Goal: Task Accomplishment & Management: Manage account settings

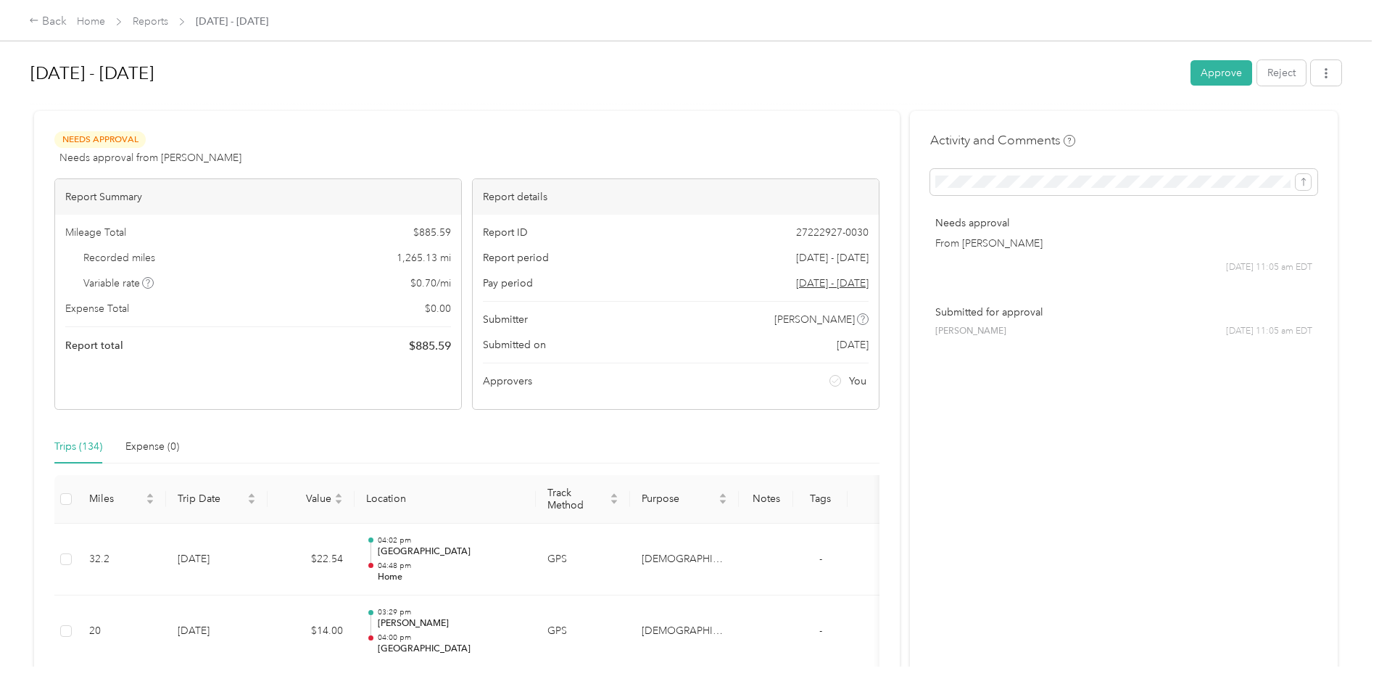
scroll to position [9642, 0]
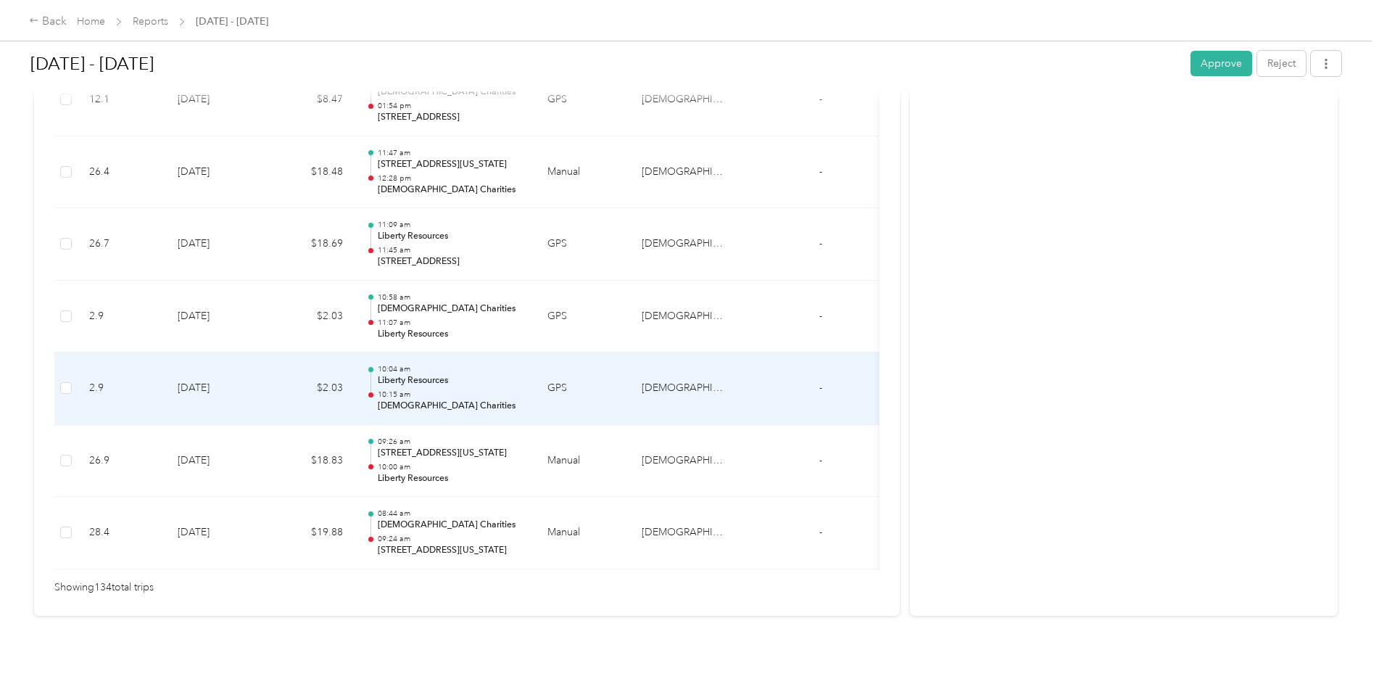
click at [481, 374] on p "Liberty Resources" at bounding box center [451, 380] width 146 height 13
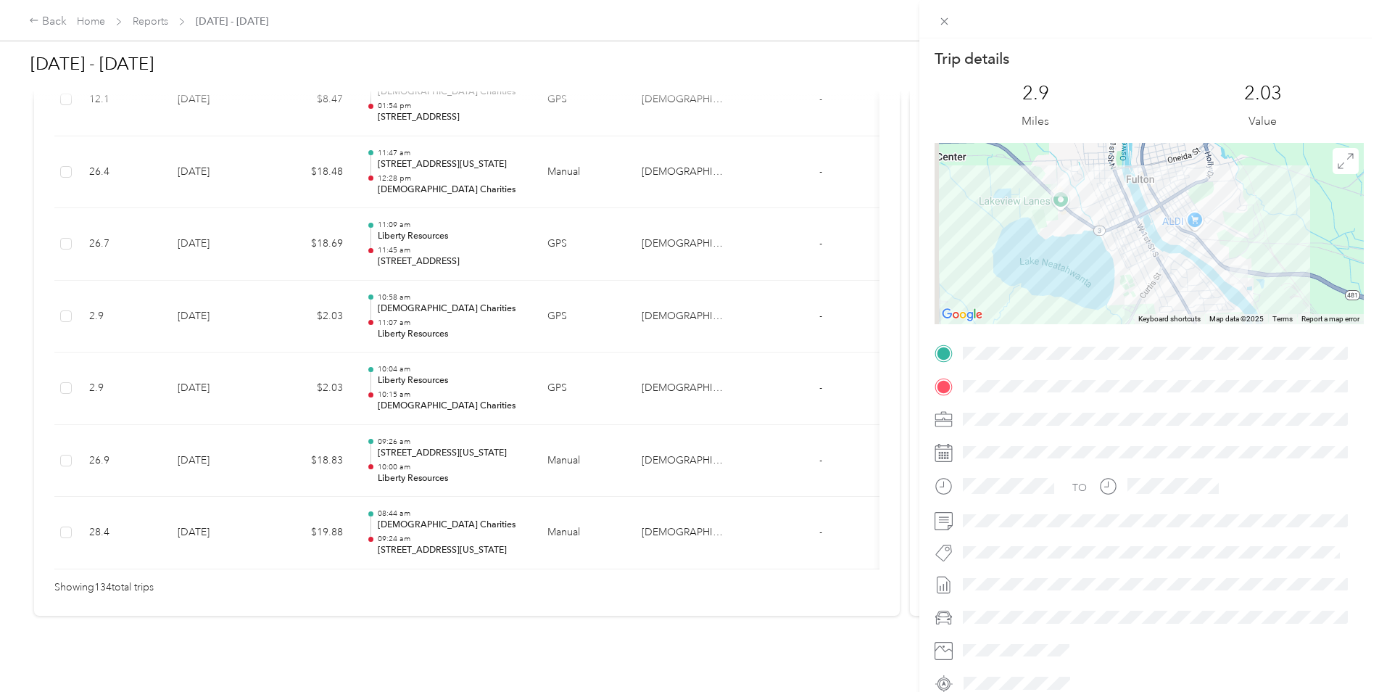
click at [481, 354] on div "Trip details This trip cannot be edited because it is either under review, appr…" at bounding box center [689, 346] width 1379 height 692
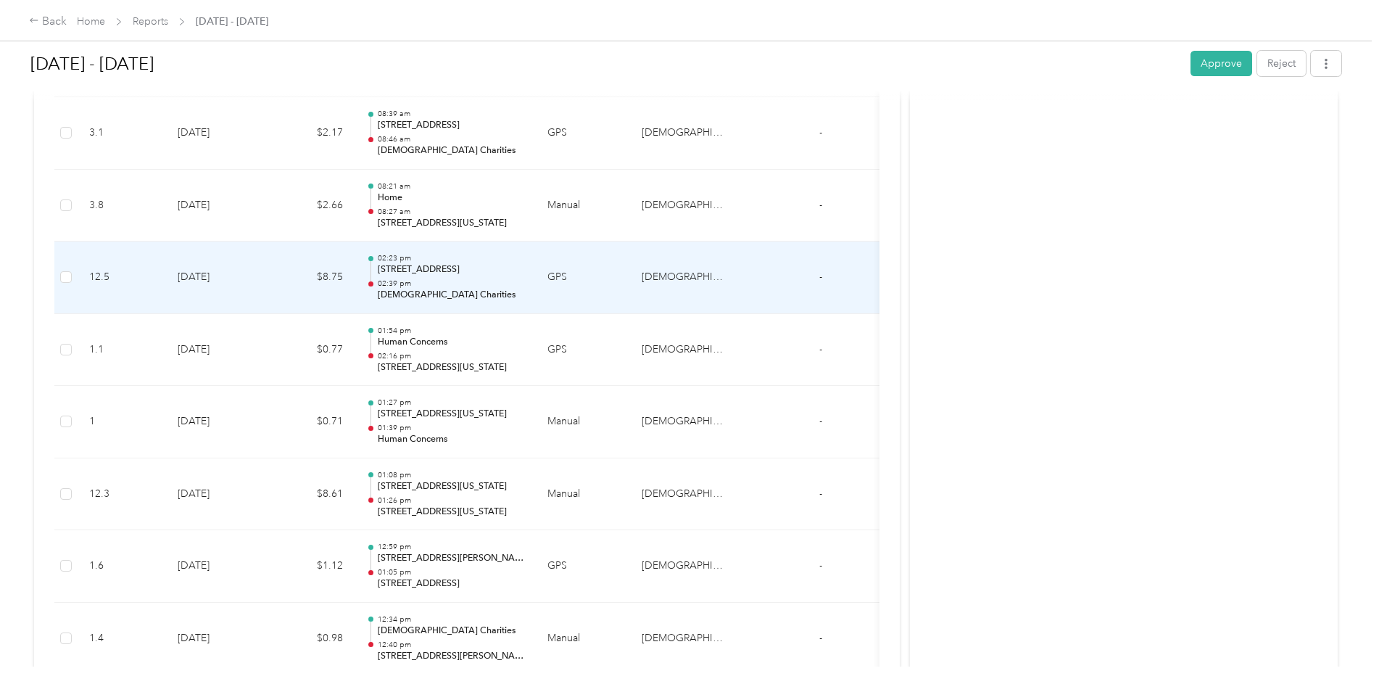
scroll to position [7975, 0]
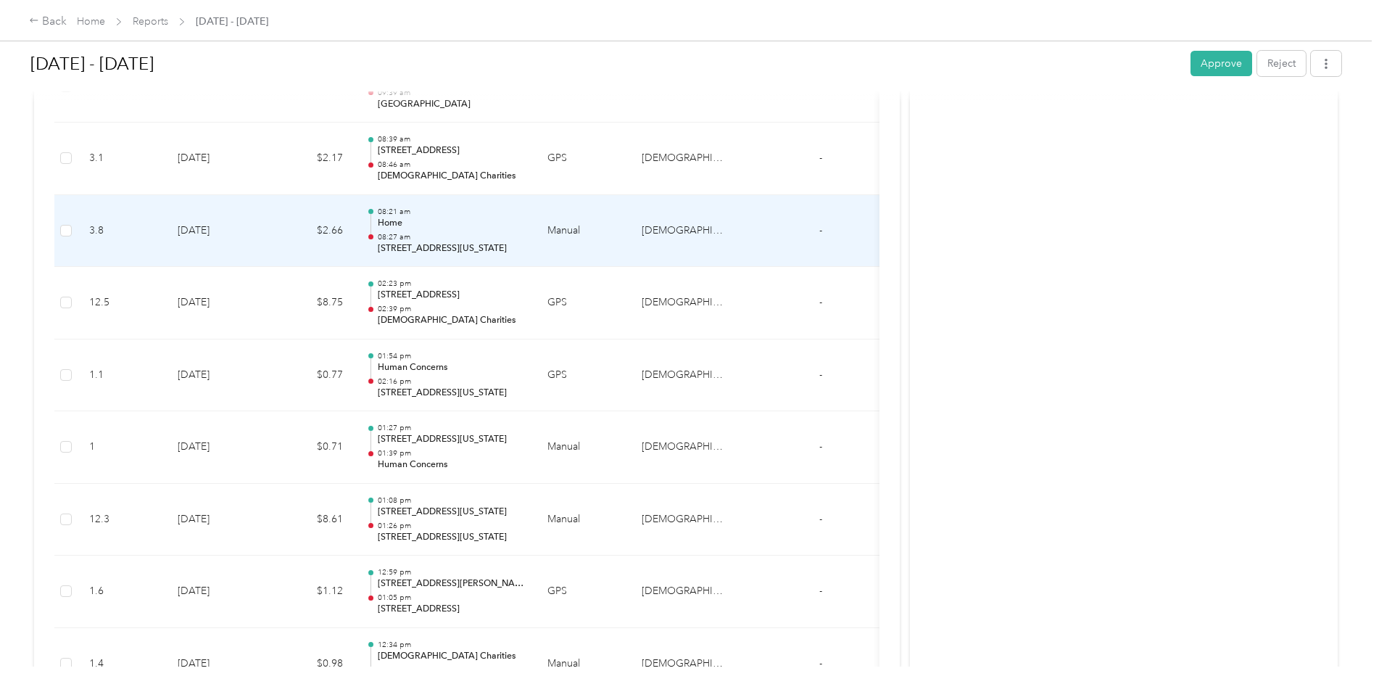
click at [513, 217] on p "Home" at bounding box center [451, 223] width 146 height 13
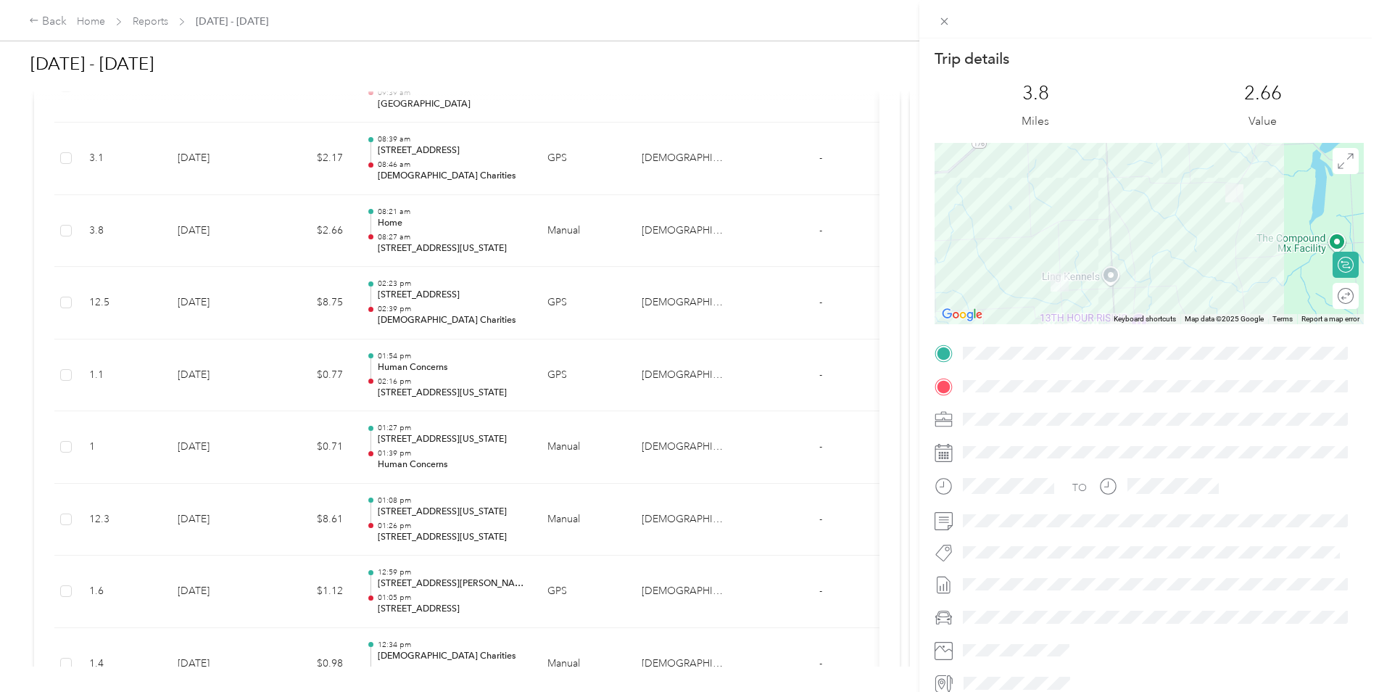
click at [518, 168] on div "Trip details This trip cannot be edited because it is either under review, appr…" at bounding box center [689, 346] width 1379 height 692
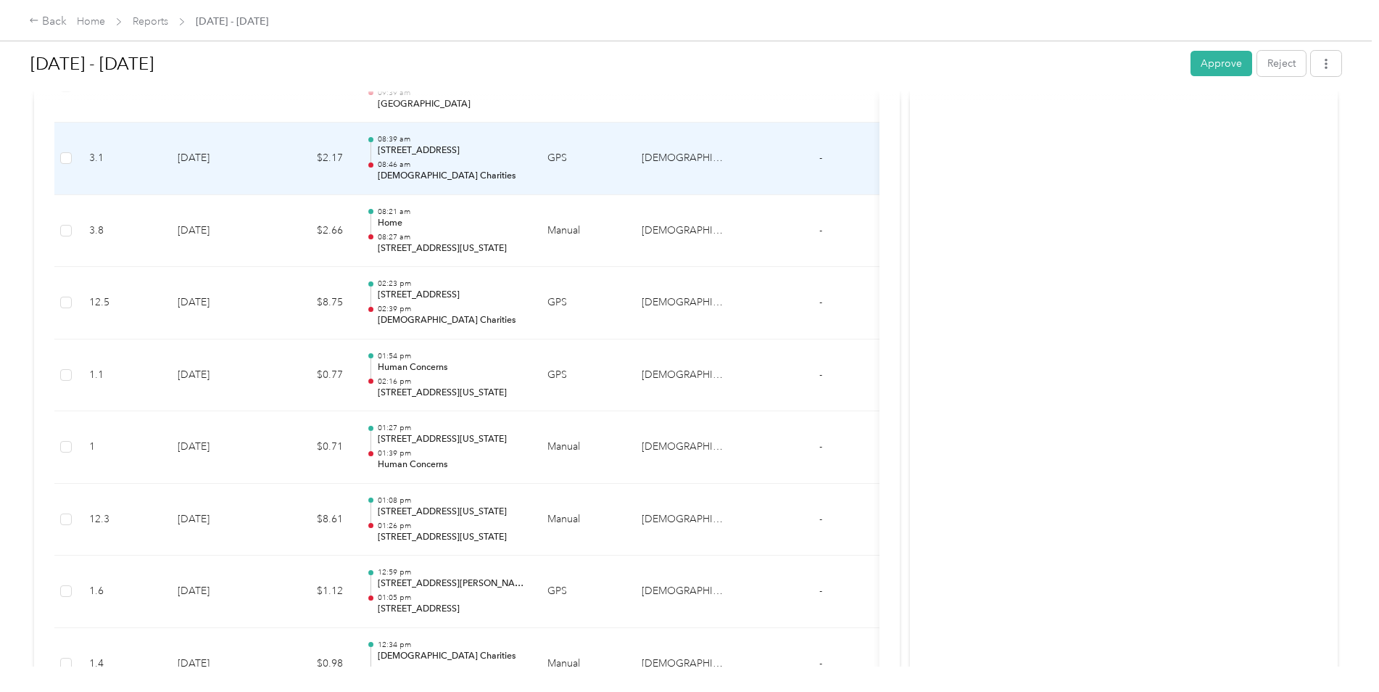
click at [518, 168] on p "08:46 am" at bounding box center [451, 164] width 146 height 10
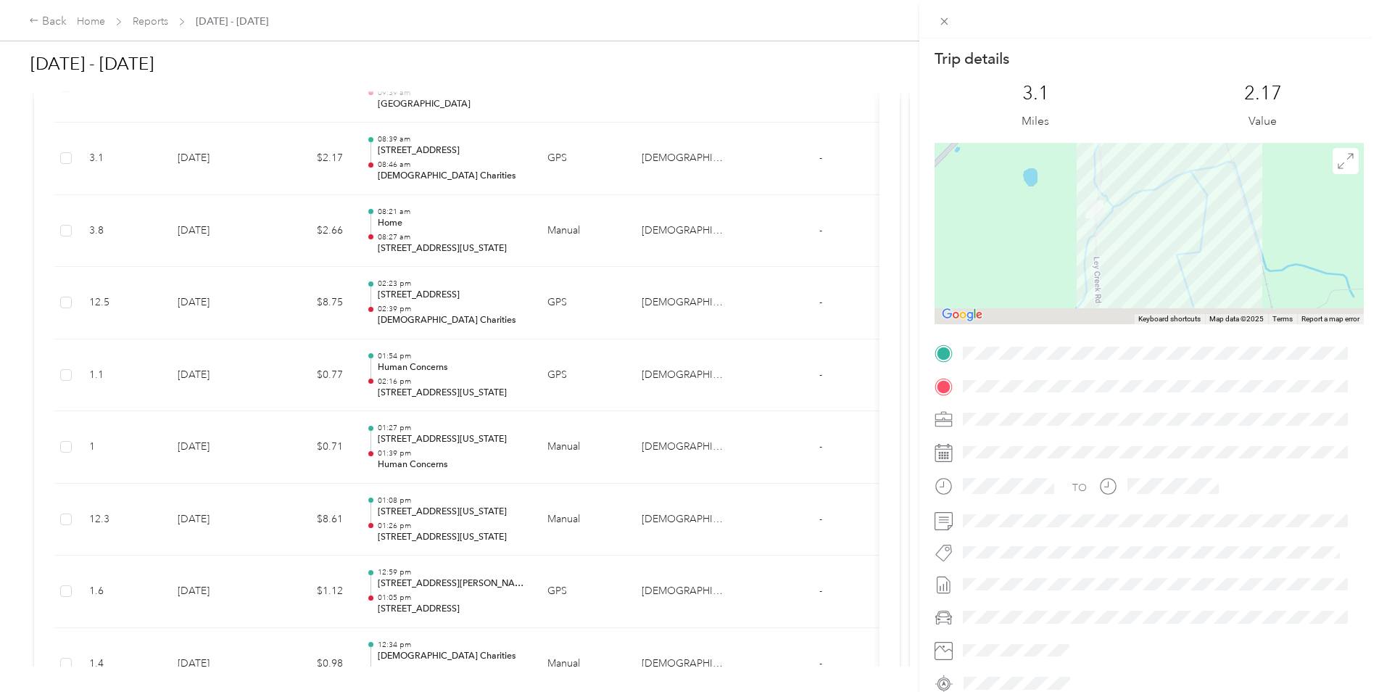
drag, startPoint x: 1159, startPoint y: 304, endPoint x: 1161, endPoint y: 155, distance: 148.6
click at [1161, 155] on div at bounding box center [1149, 233] width 429 height 181
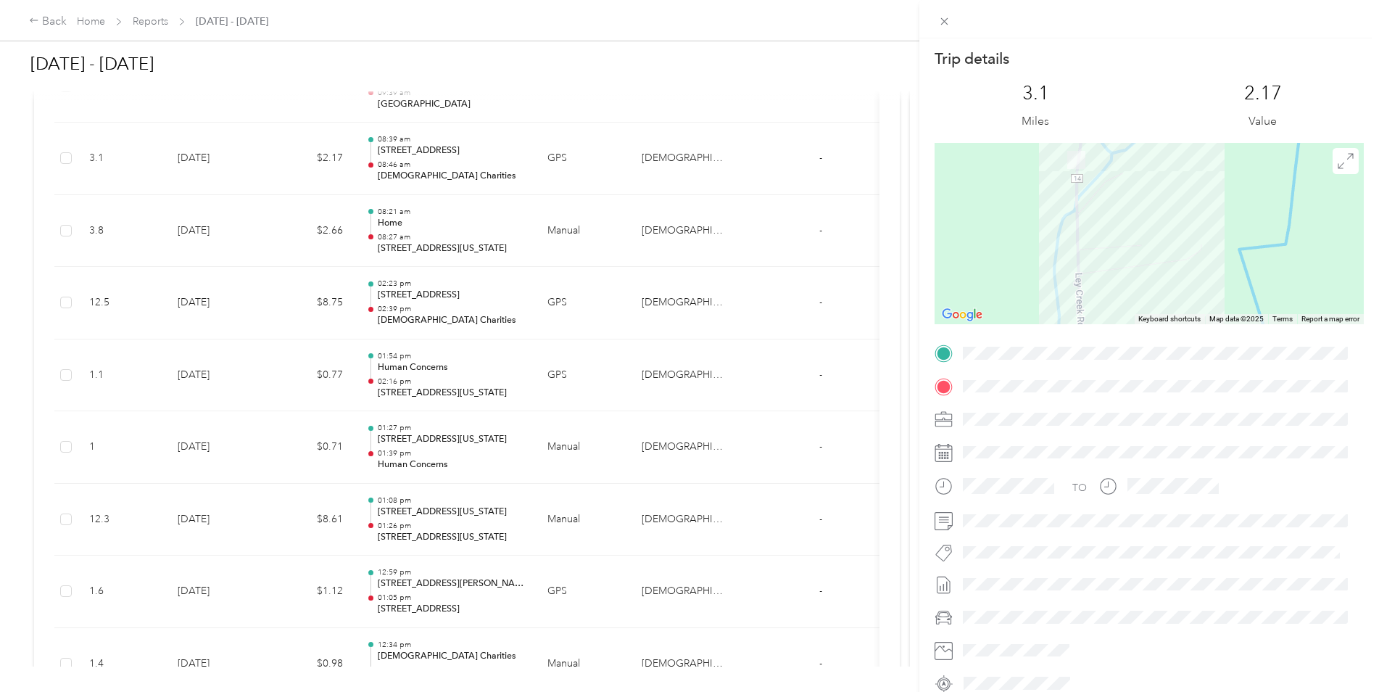
drag, startPoint x: 1093, startPoint y: 228, endPoint x: 1114, endPoint y: 265, distance: 42.5
click at [1113, 266] on div at bounding box center [1149, 233] width 429 height 181
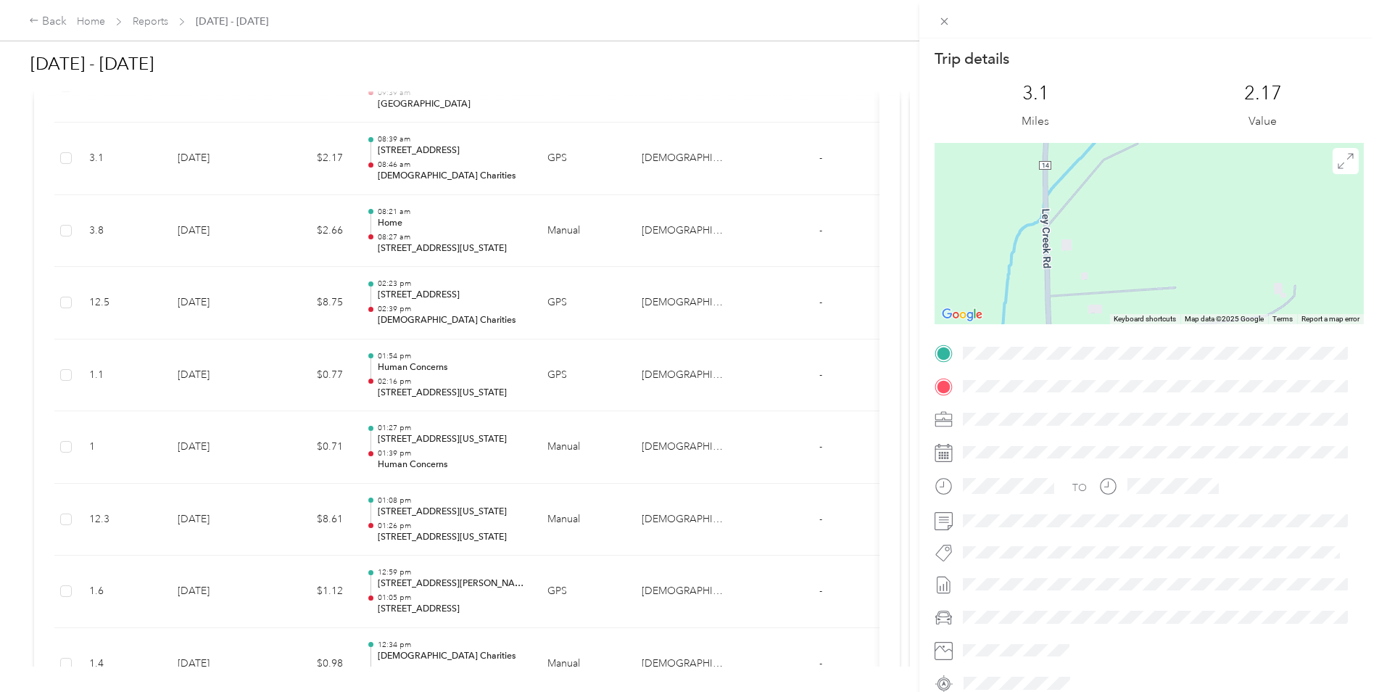
click at [648, 484] on div "Trip details This trip cannot be edited because it is either under review, appr…" at bounding box center [689, 346] width 1379 height 692
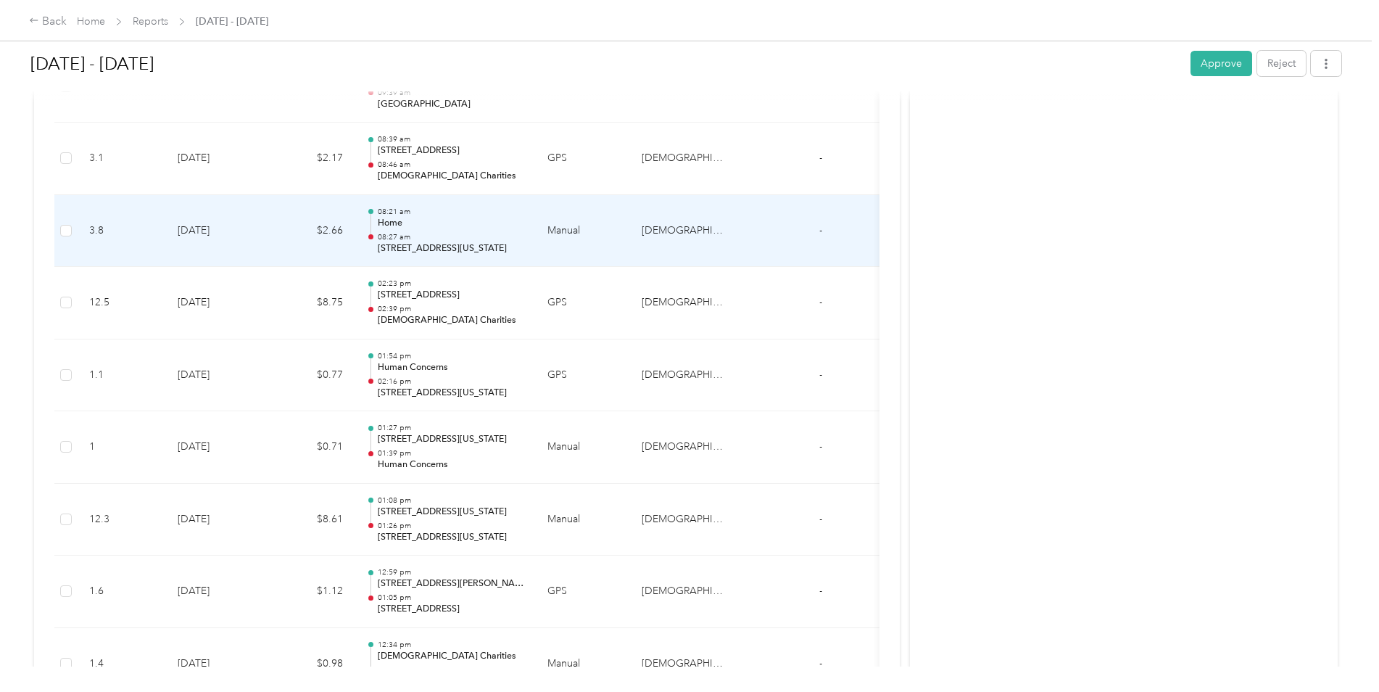
click at [450, 241] on p "08:27 am" at bounding box center [451, 237] width 146 height 10
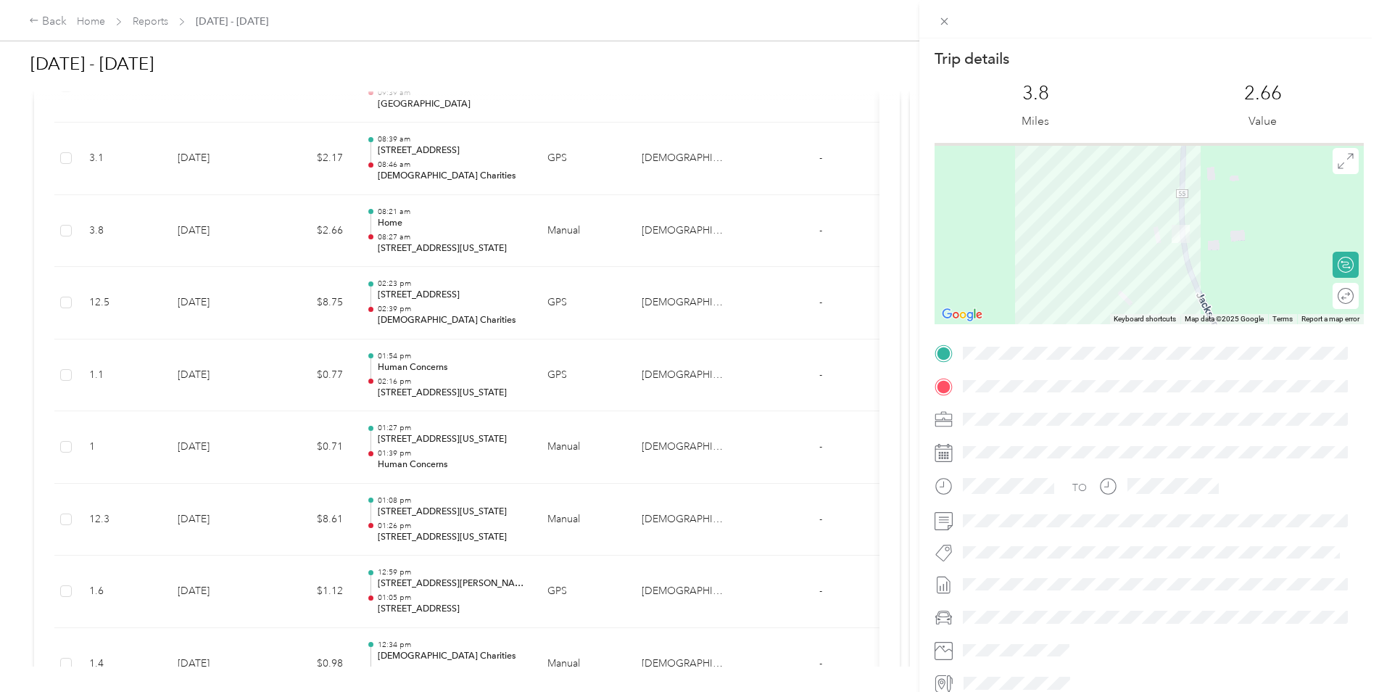
drag, startPoint x: 1267, startPoint y: 196, endPoint x: 1142, endPoint y: 282, distance: 152.2
click at [1142, 282] on div at bounding box center [1149, 233] width 429 height 181
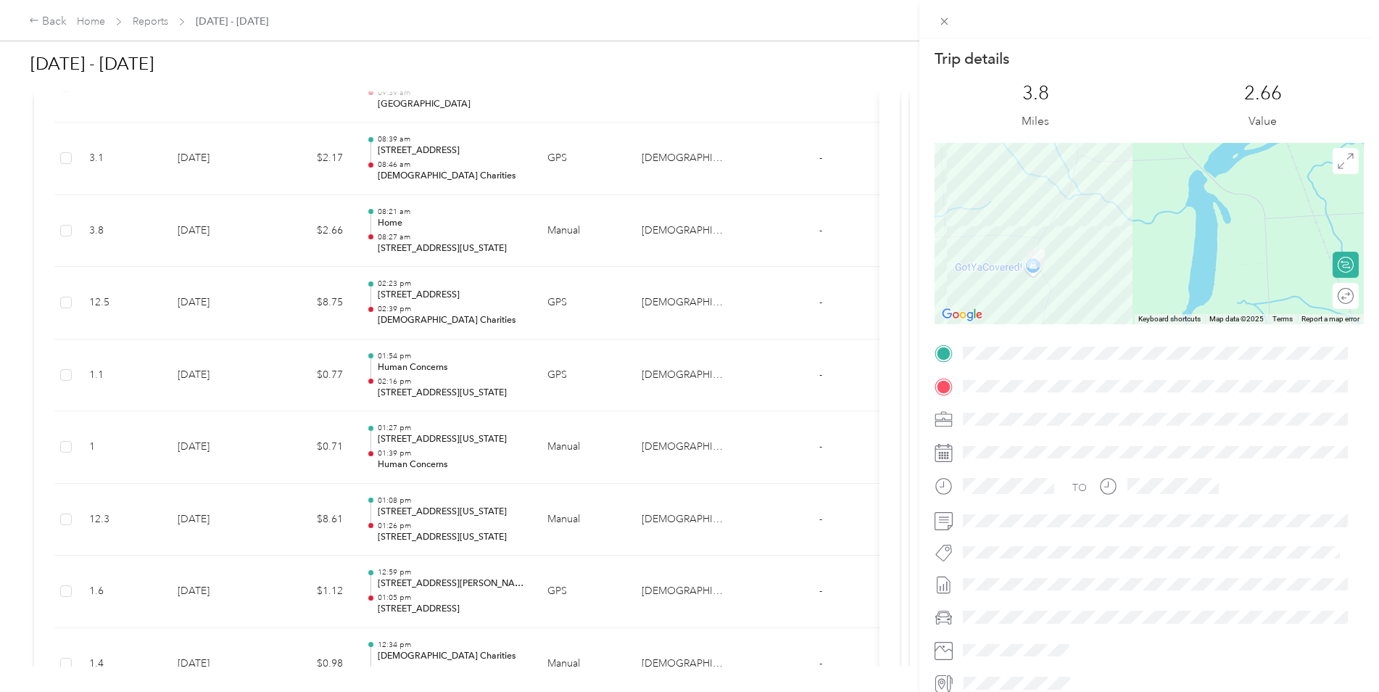
click at [448, 218] on div "Trip details This trip cannot be edited because it is either under review, appr…" at bounding box center [689, 346] width 1379 height 692
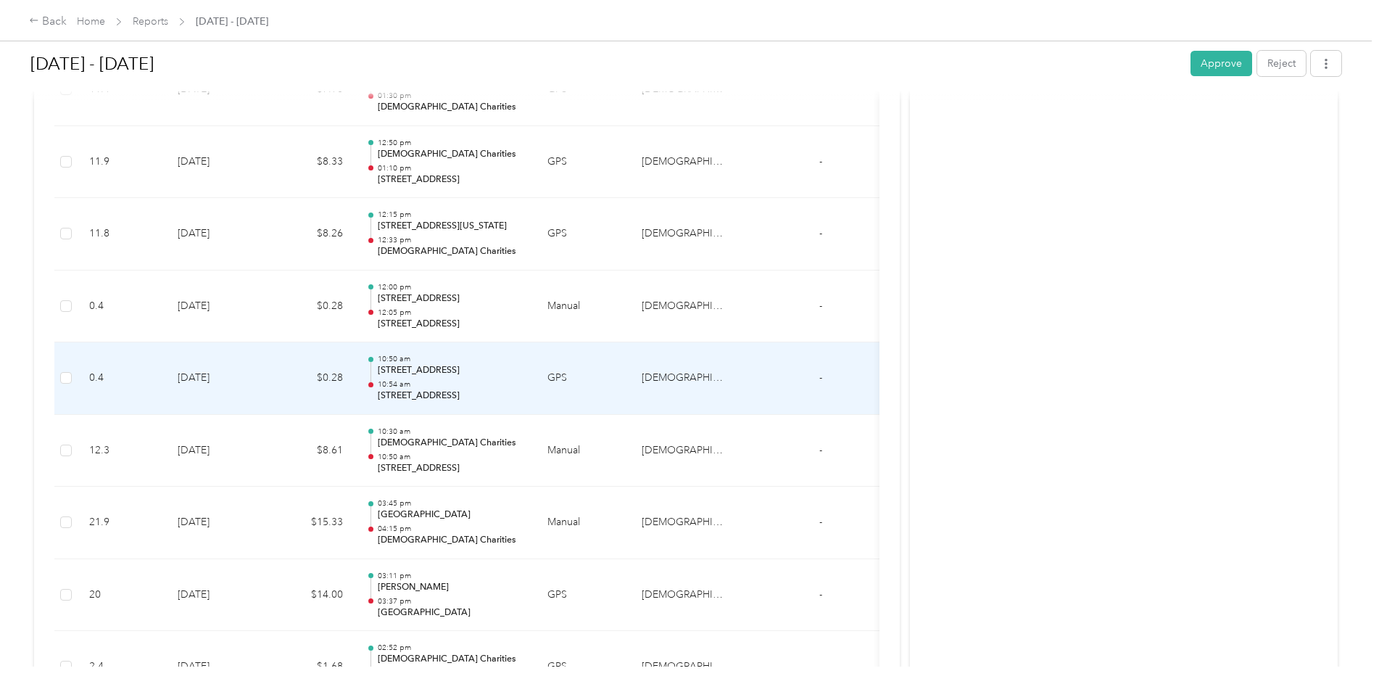
scroll to position [6597, 0]
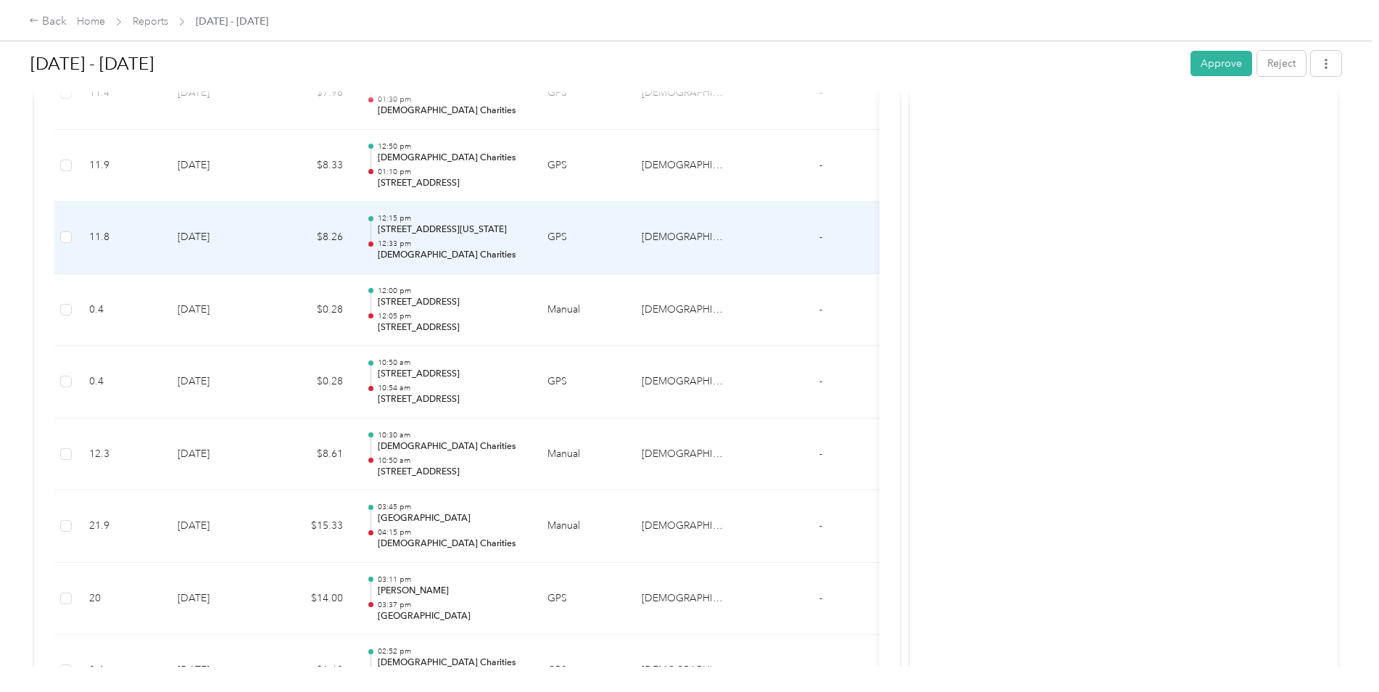
click at [576, 270] on td "GPS" at bounding box center [583, 238] width 94 height 72
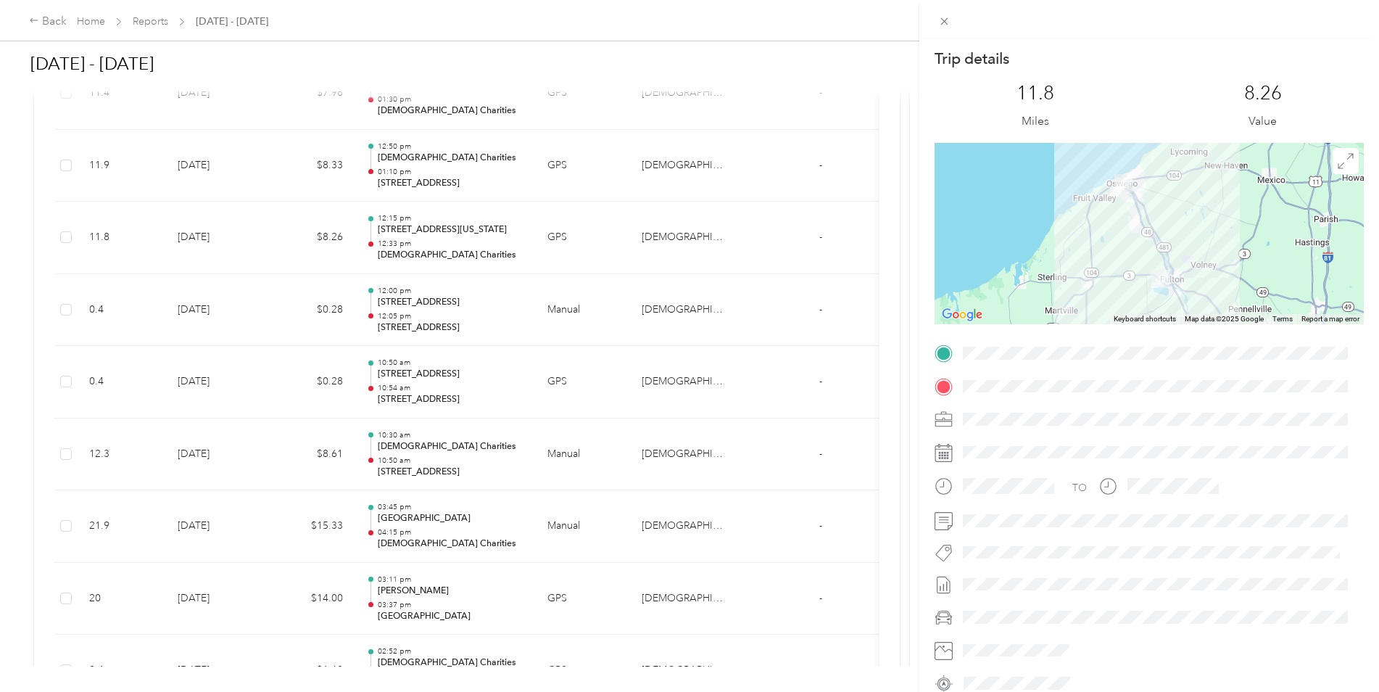
click at [491, 327] on div "Trip details This trip cannot be edited because it is either under review, appr…" at bounding box center [689, 346] width 1379 height 692
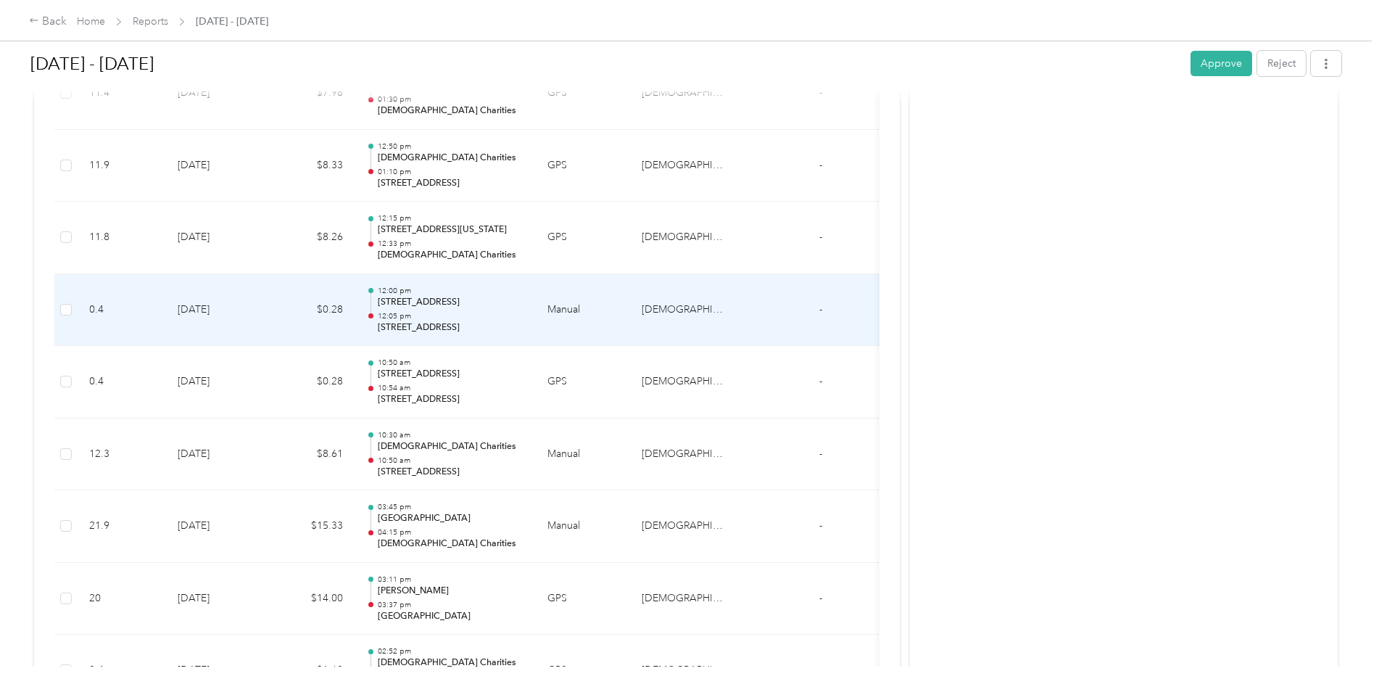
click at [226, 305] on td "8-21-2025" at bounding box center [216, 310] width 101 height 72
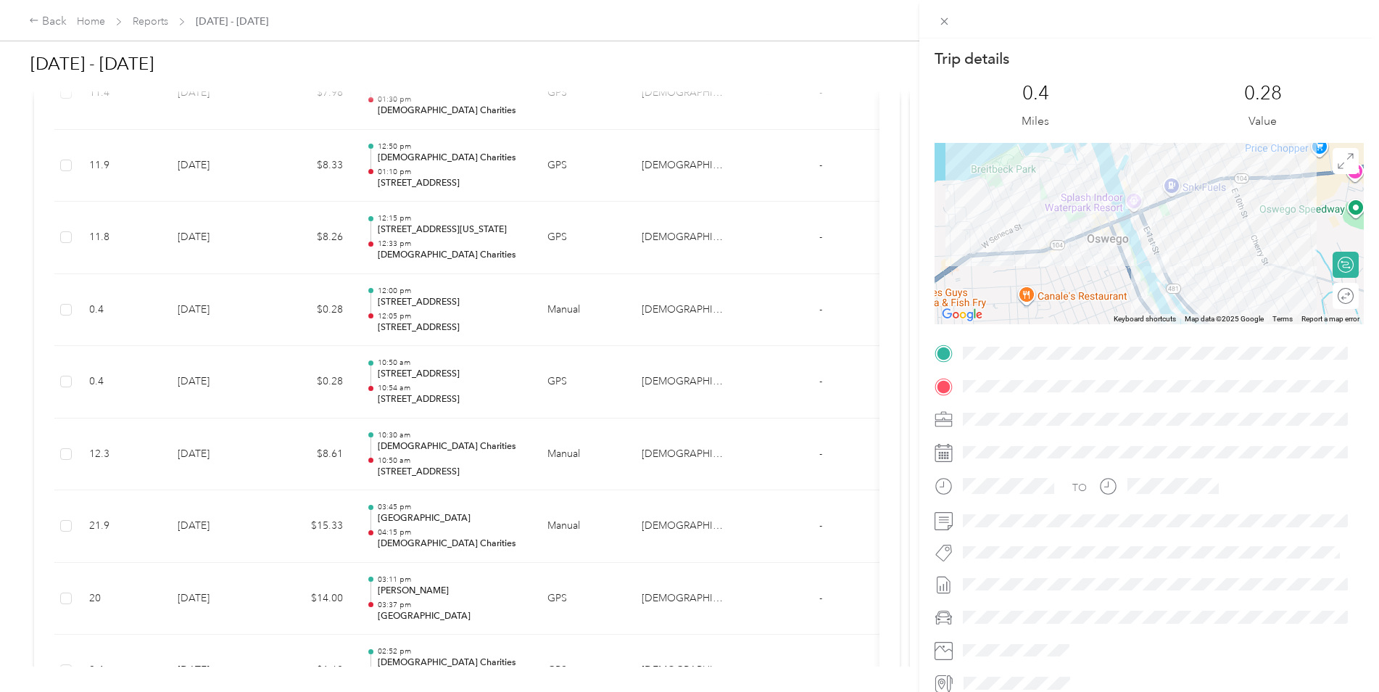
click at [248, 240] on div "Trip details This trip cannot be edited because it is either under review, appr…" at bounding box center [689, 346] width 1379 height 692
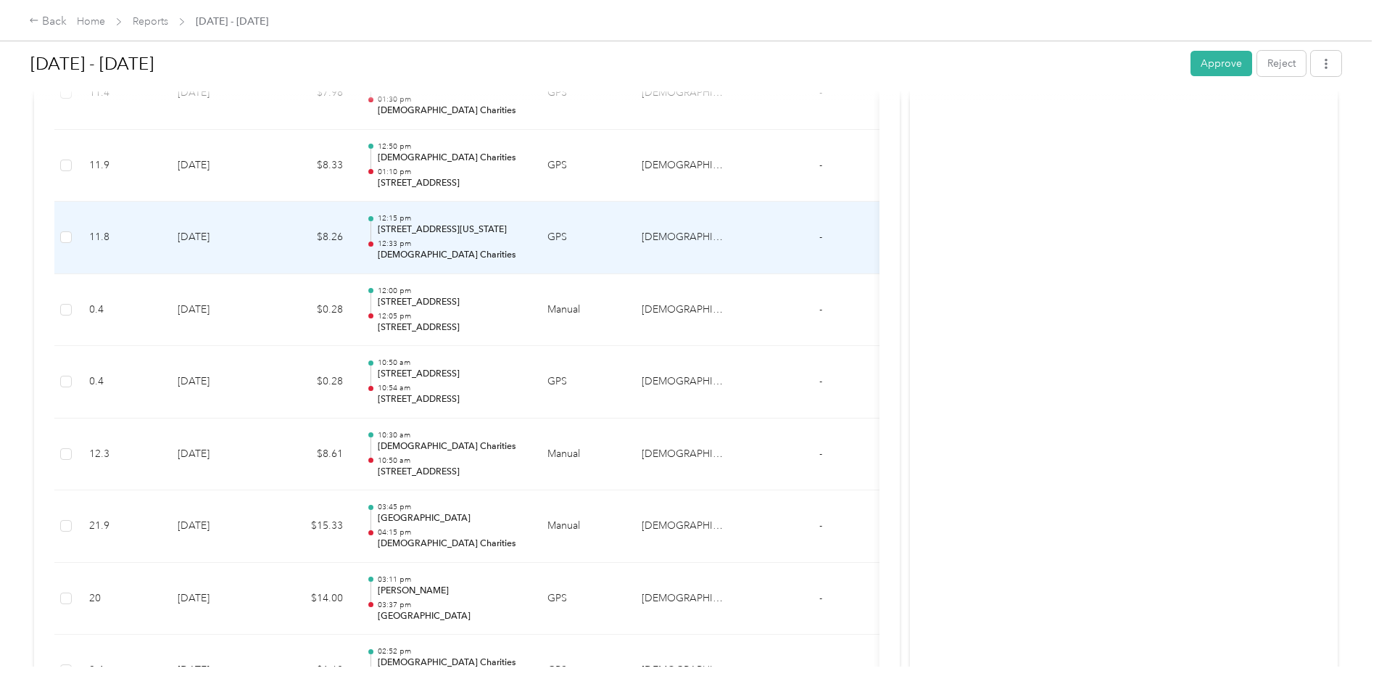
click at [248, 240] on td "8-21-2025" at bounding box center [216, 238] width 101 height 72
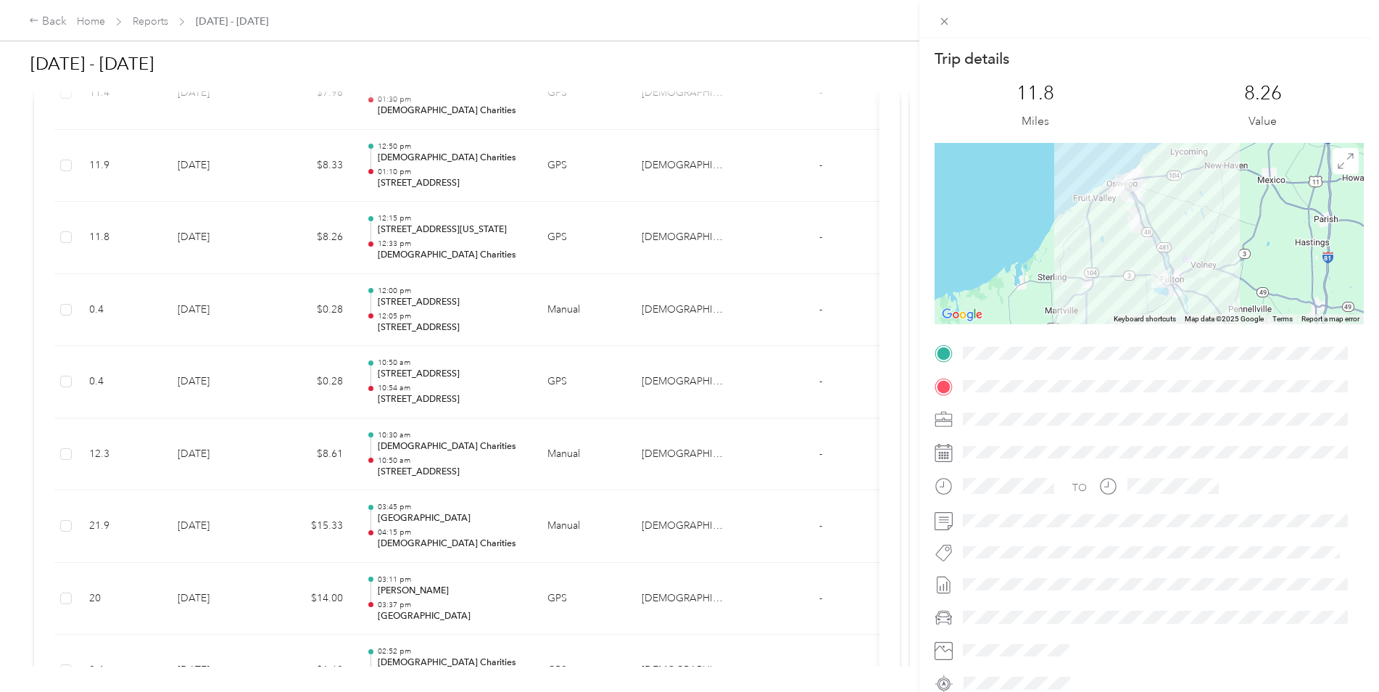
click at [507, 173] on div "Trip details This trip cannot be edited because it is either under review, appr…" at bounding box center [689, 346] width 1379 height 692
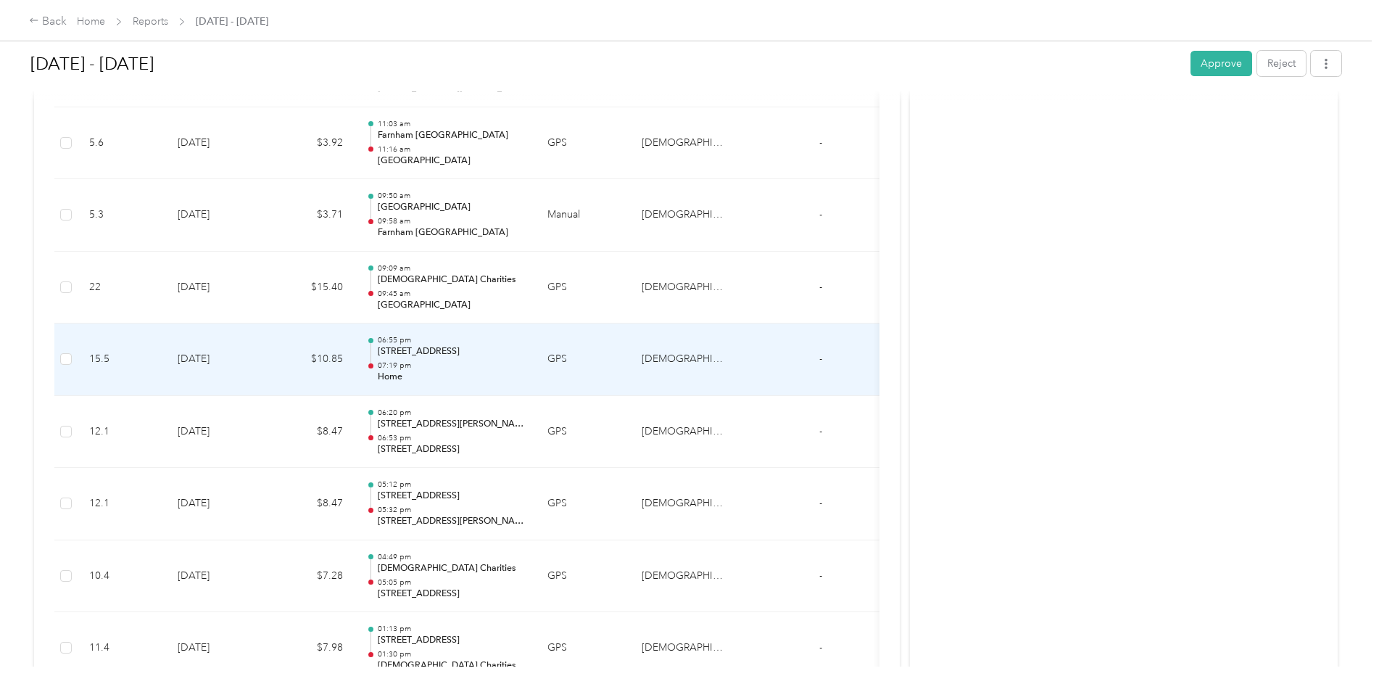
scroll to position [6017, 0]
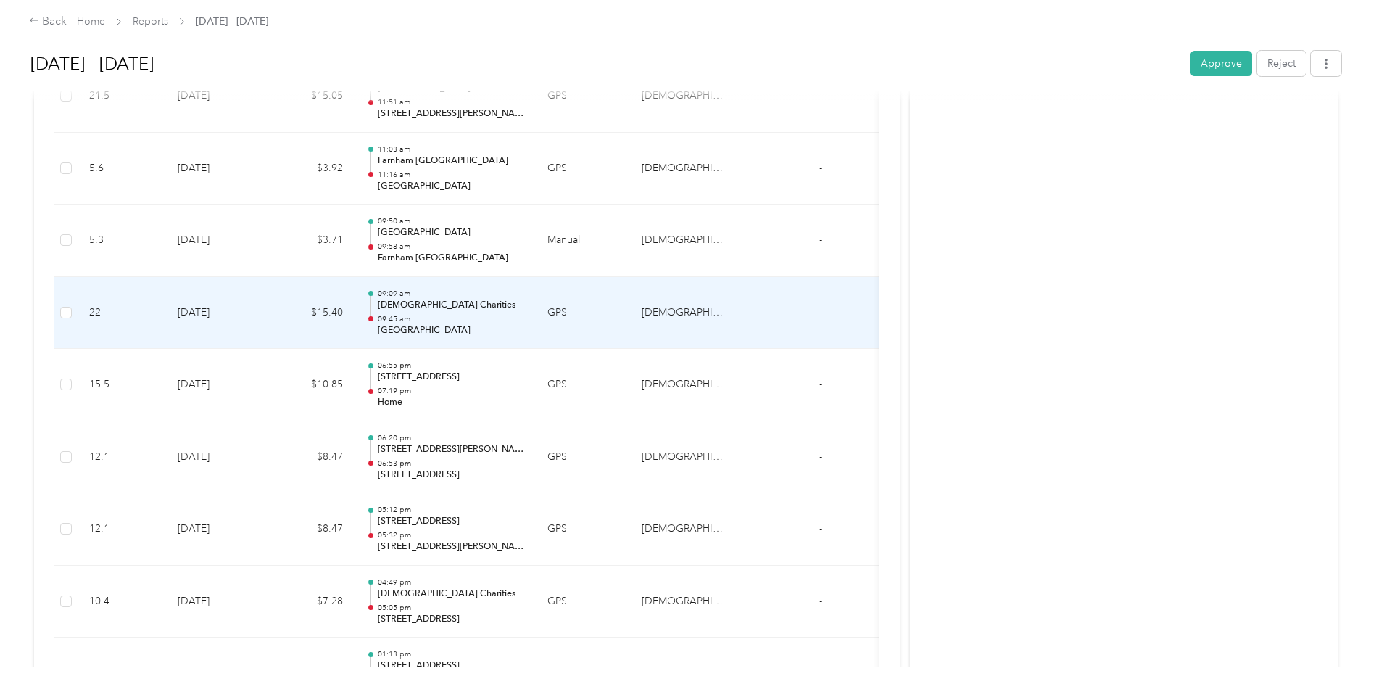
click at [438, 289] on p "09:09 am" at bounding box center [451, 294] width 146 height 10
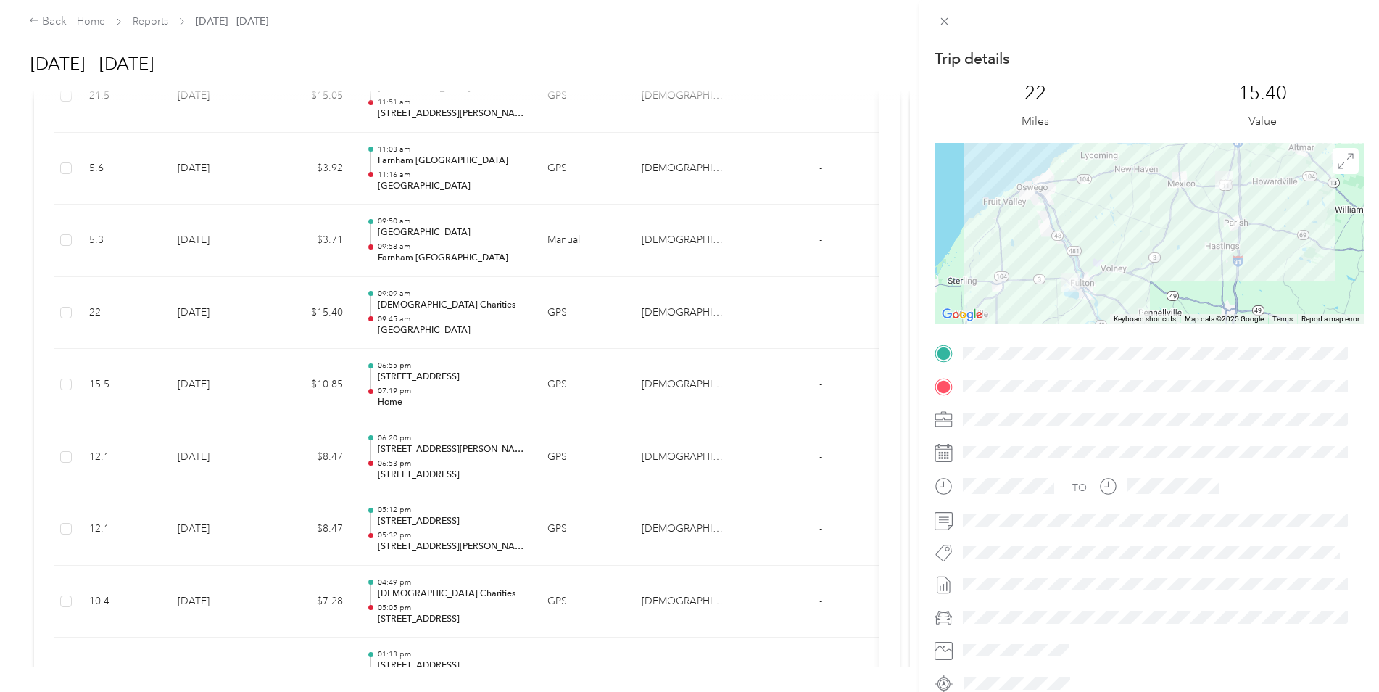
click at [454, 254] on div "Trip details This trip cannot be edited because it is either under review, appr…" at bounding box center [689, 346] width 1379 height 692
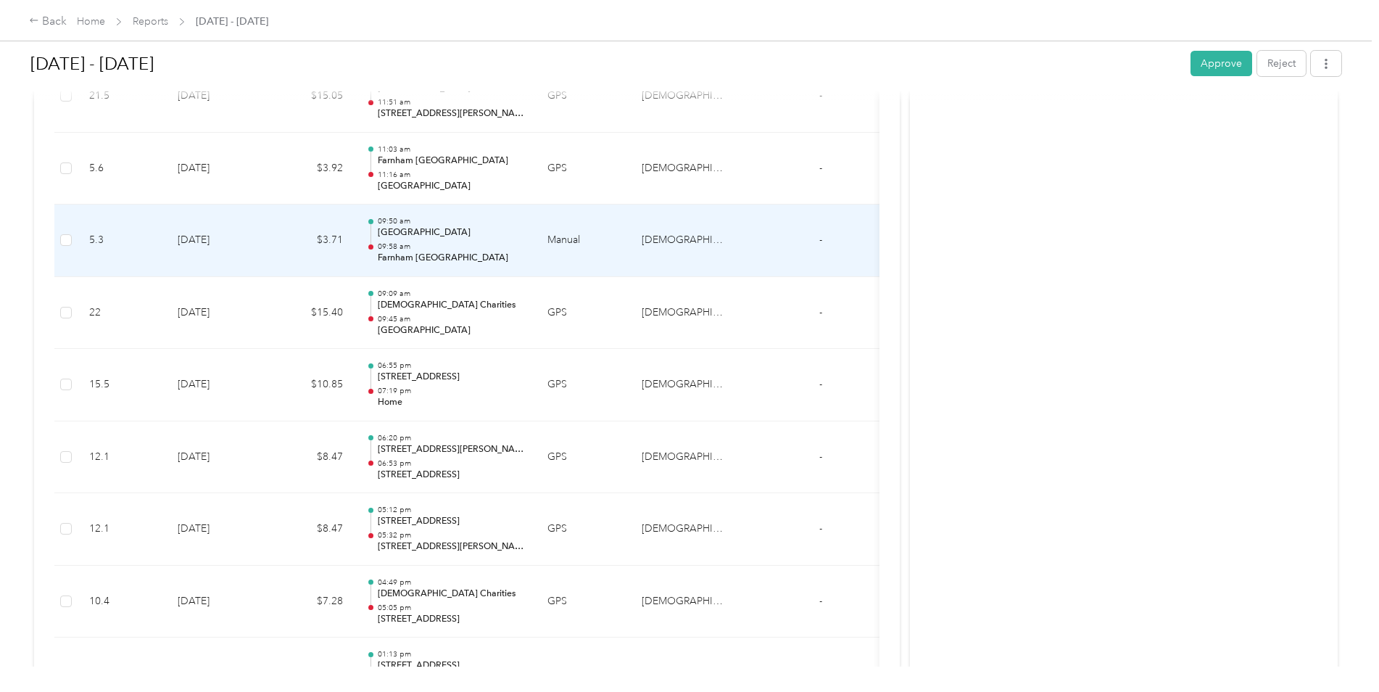
click at [454, 254] on p "Farnham Mexico" at bounding box center [451, 258] width 146 height 13
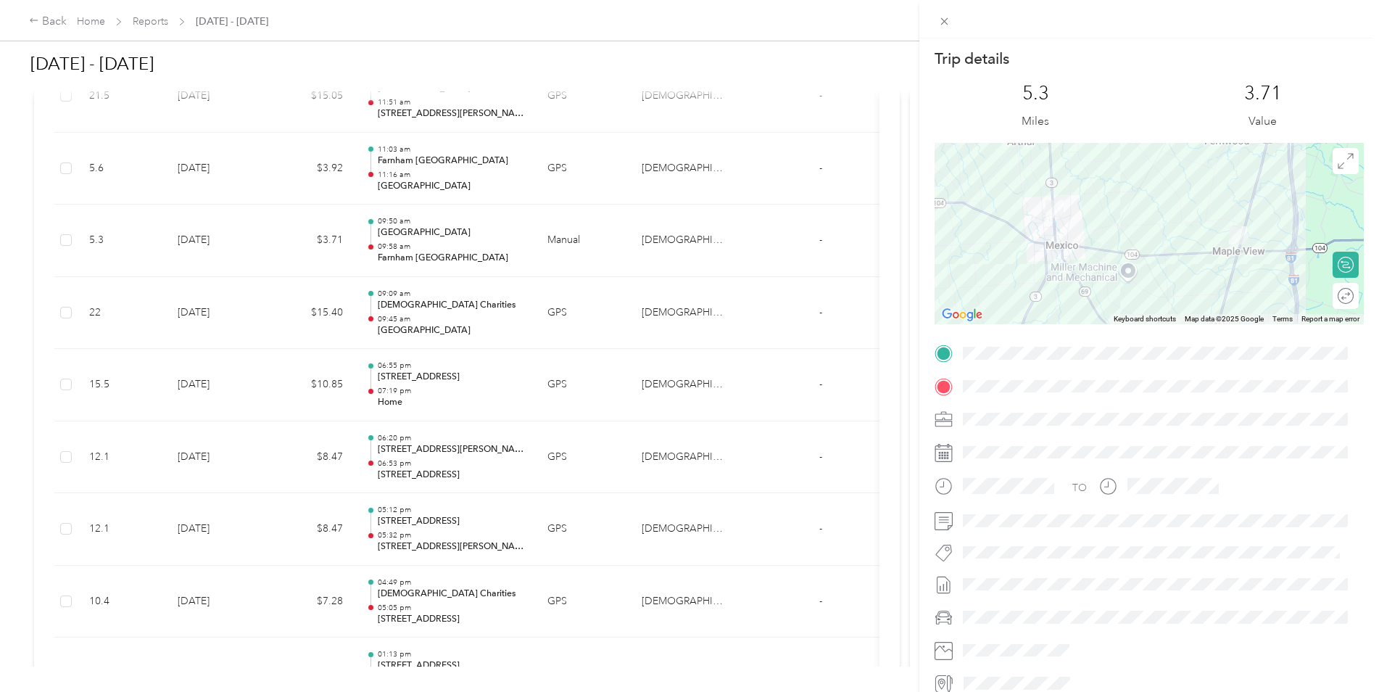
click at [473, 234] on div "Trip details This trip cannot be edited because it is either under review, appr…" at bounding box center [689, 346] width 1379 height 692
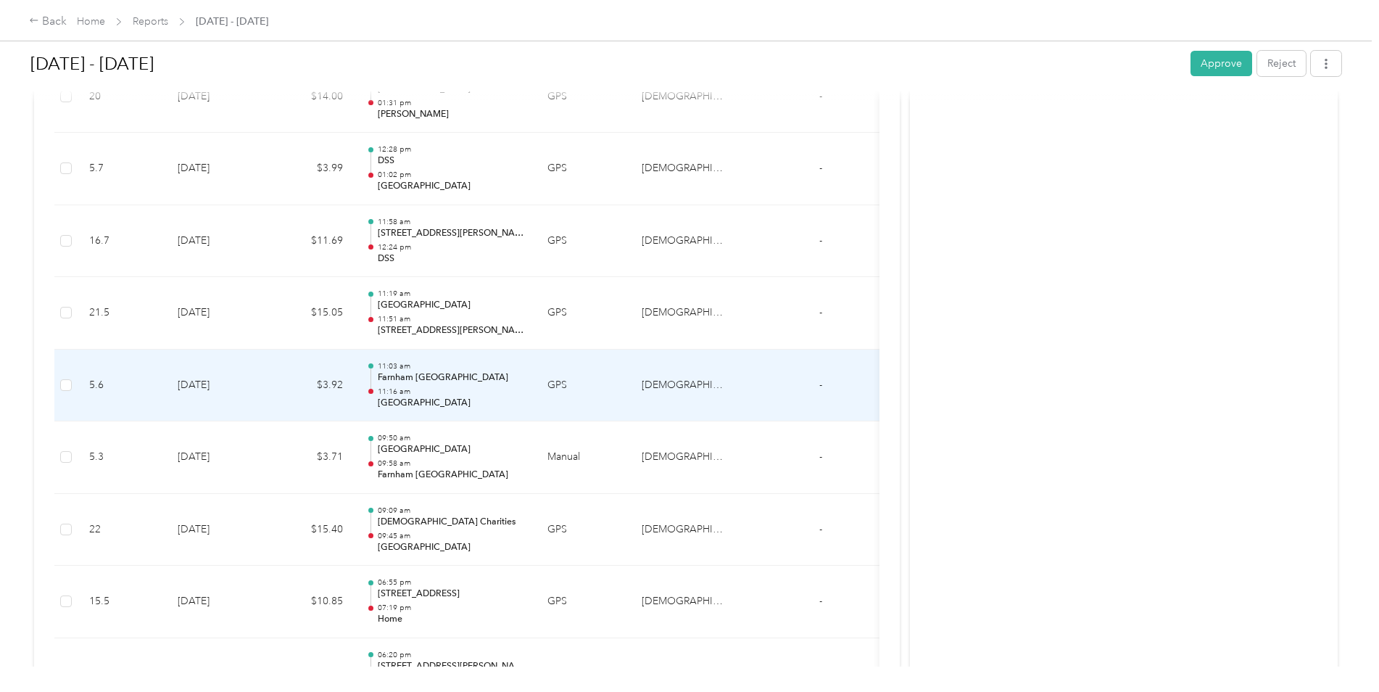
scroll to position [5800, 0]
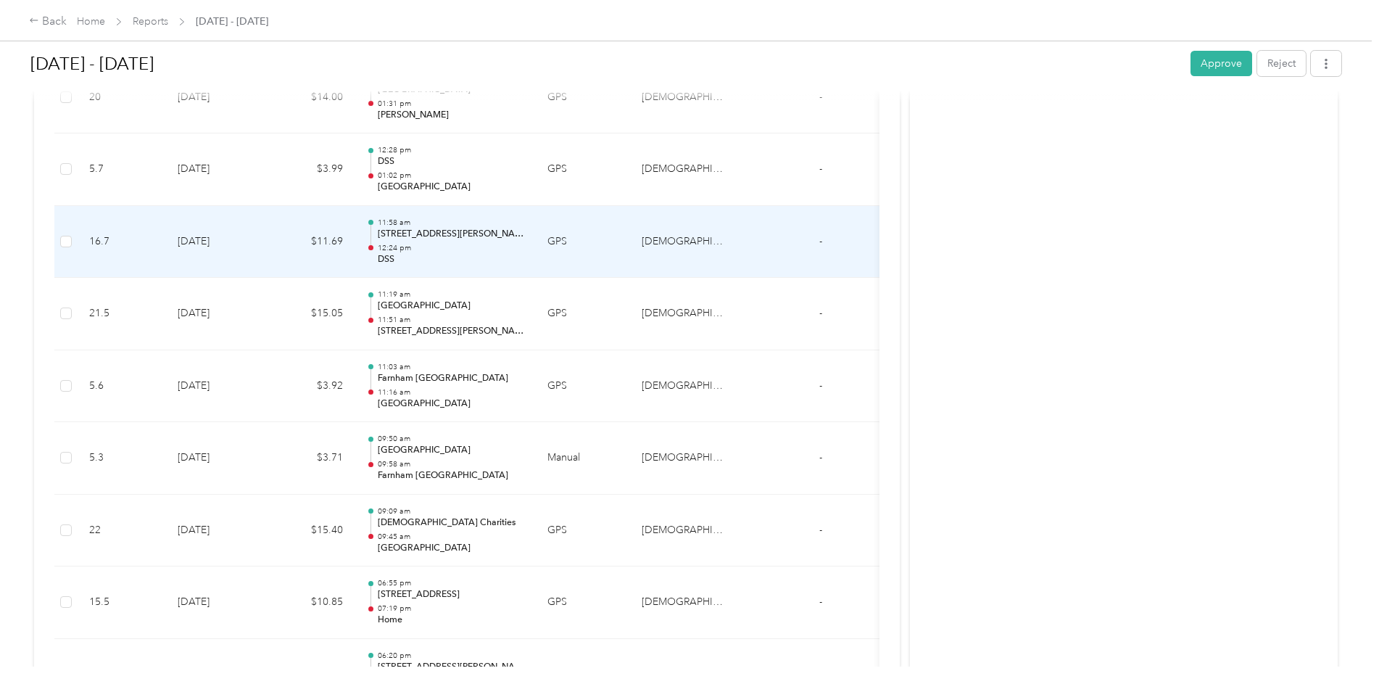
click at [539, 215] on td "GPS" at bounding box center [583, 242] width 94 height 72
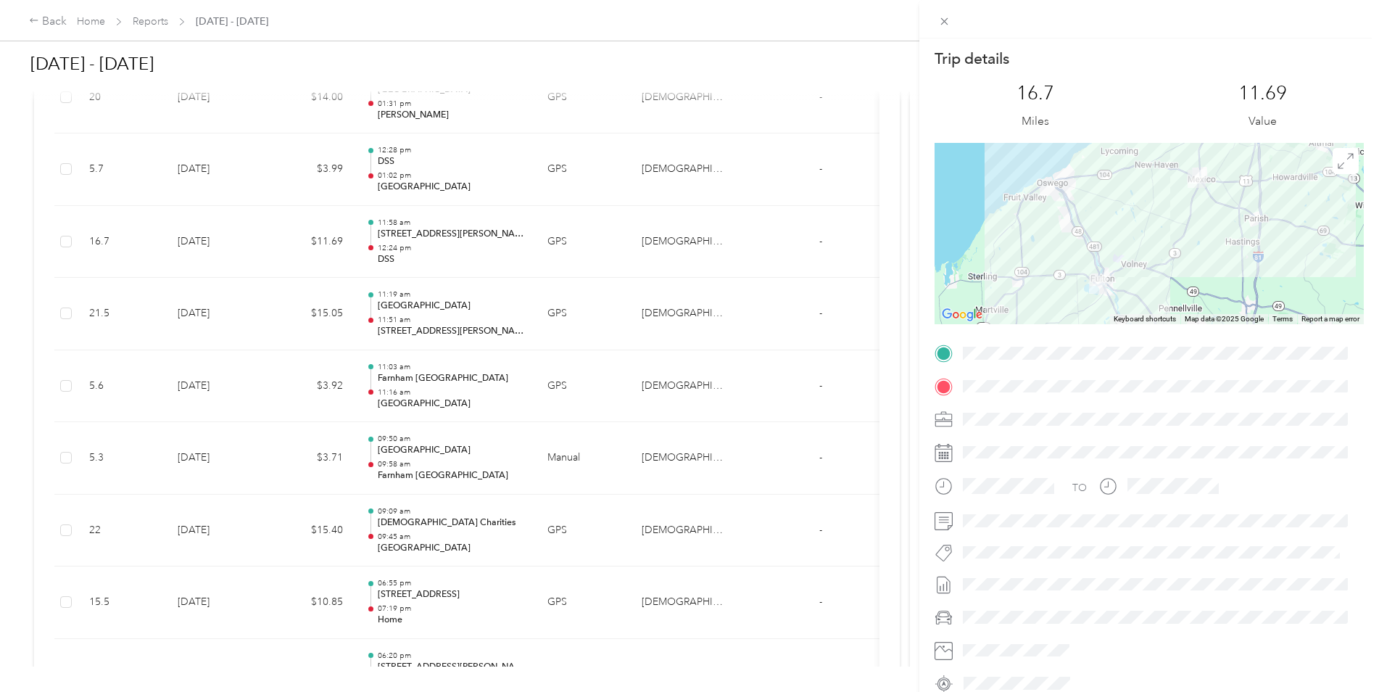
click at [539, 215] on div "Trip details This trip cannot be edited because it is either under review, appr…" at bounding box center [689, 346] width 1379 height 692
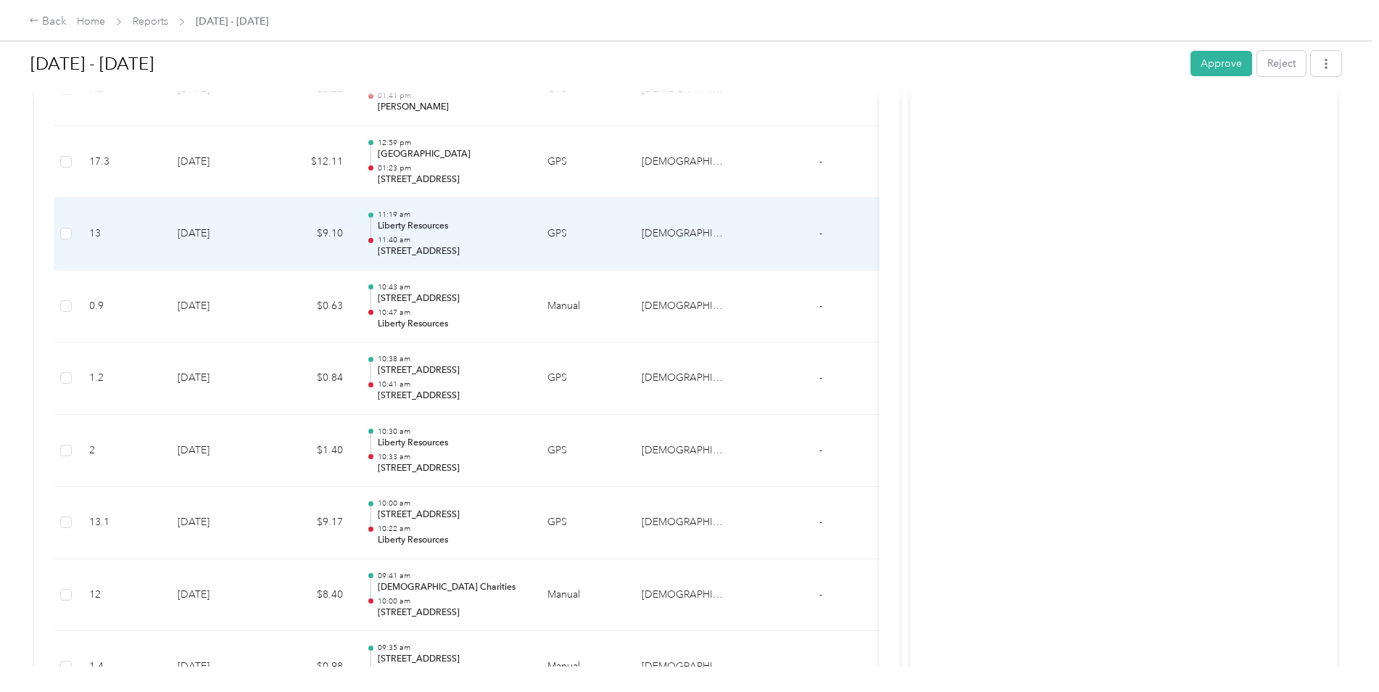
scroll to position [2682, 0]
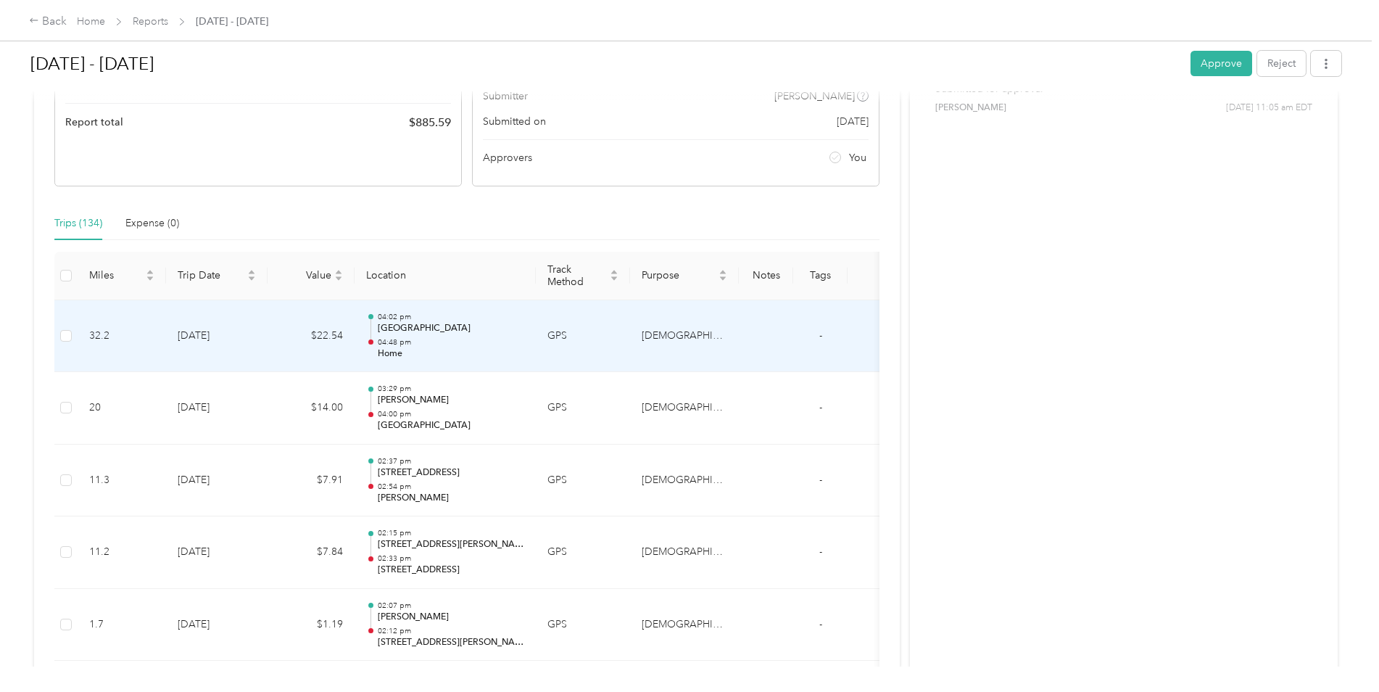
scroll to position [217, 0]
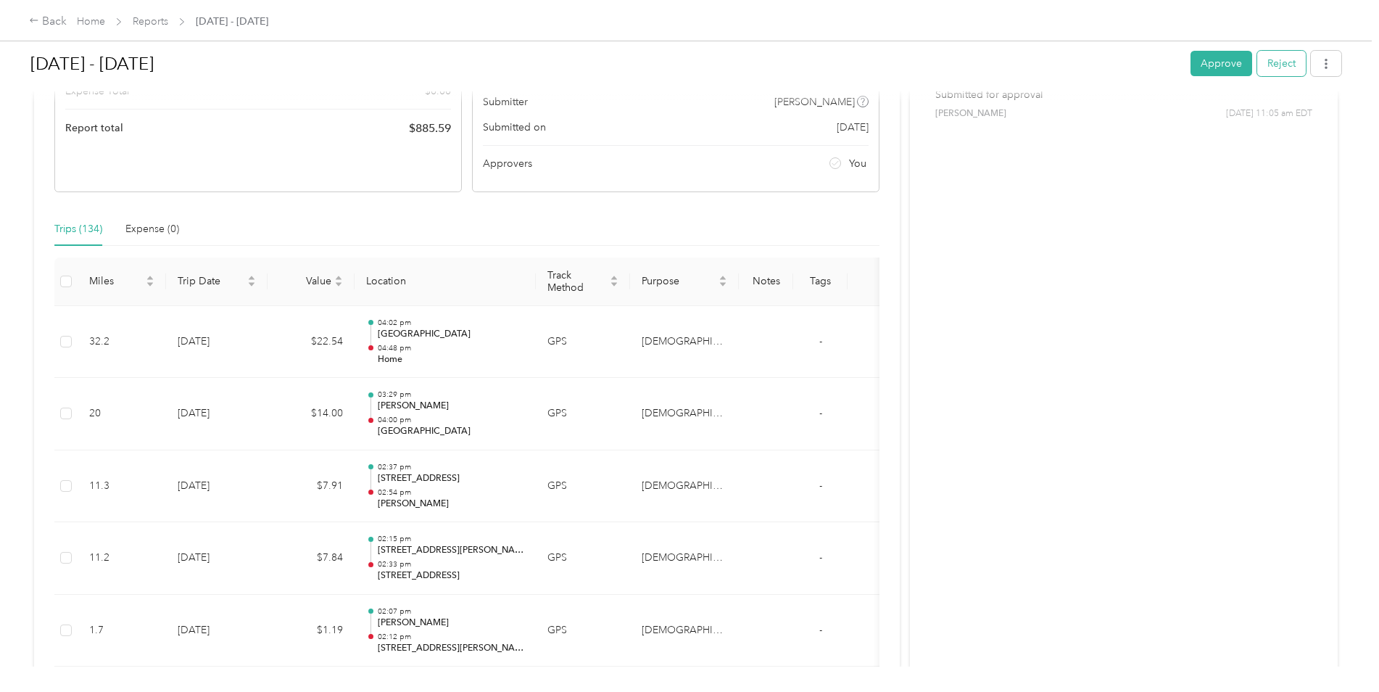
click at [1281, 62] on button "Reject" at bounding box center [1281, 63] width 49 height 25
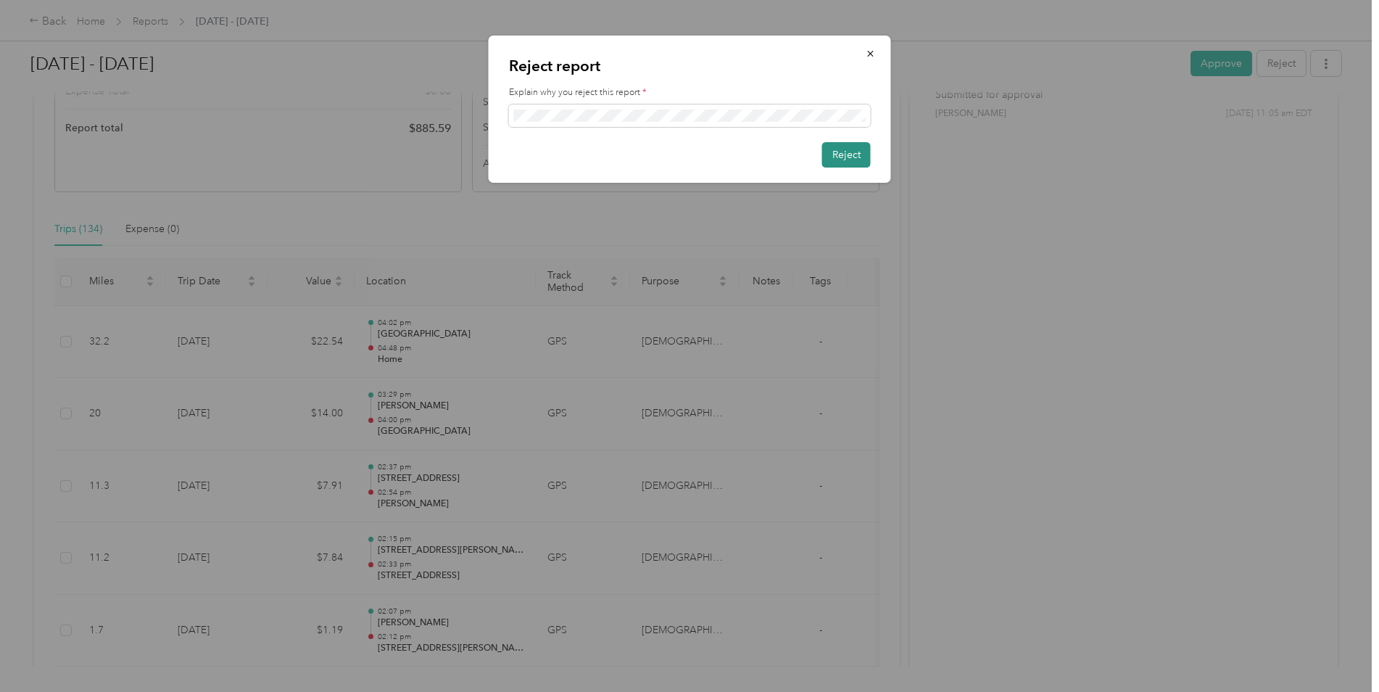
click at [858, 159] on button "Reject" at bounding box center [846, 154] width 49 height 25
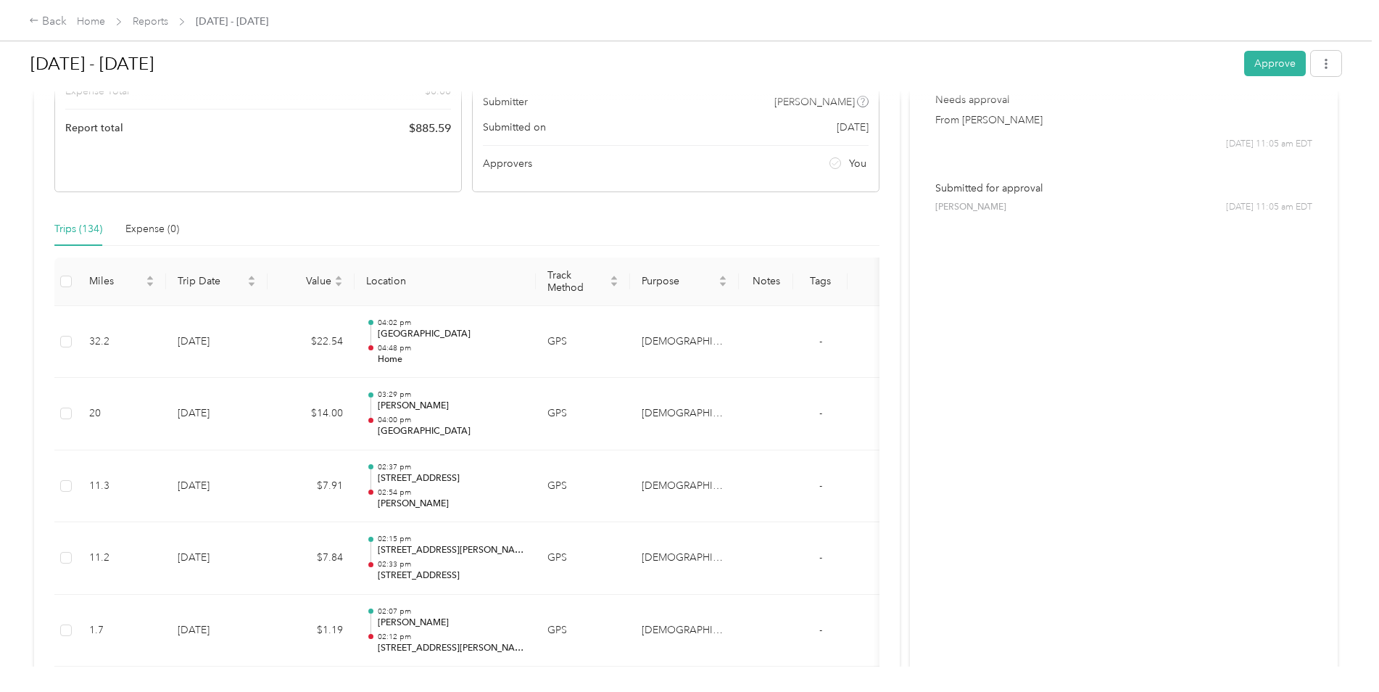
scroll to position [0, 0]
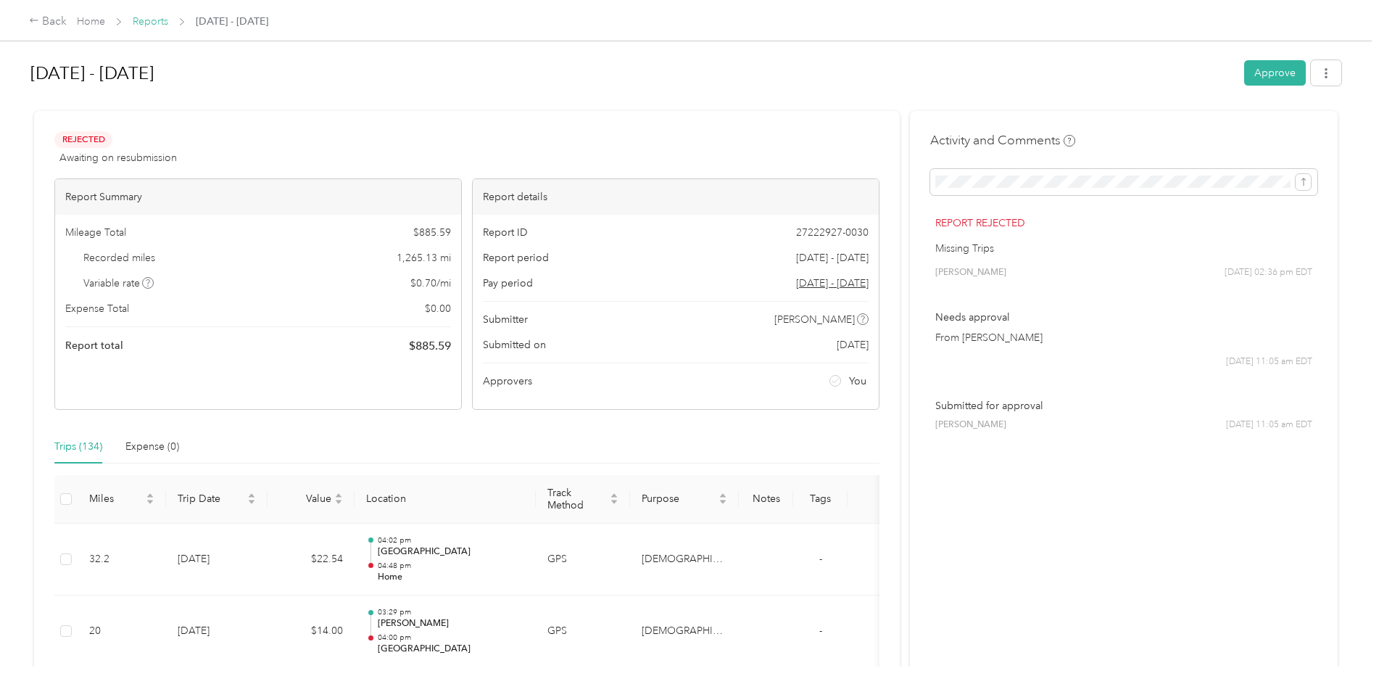
click at [159, 19] on link "Reports" at bounding box center [151, 21] width 36 height 12
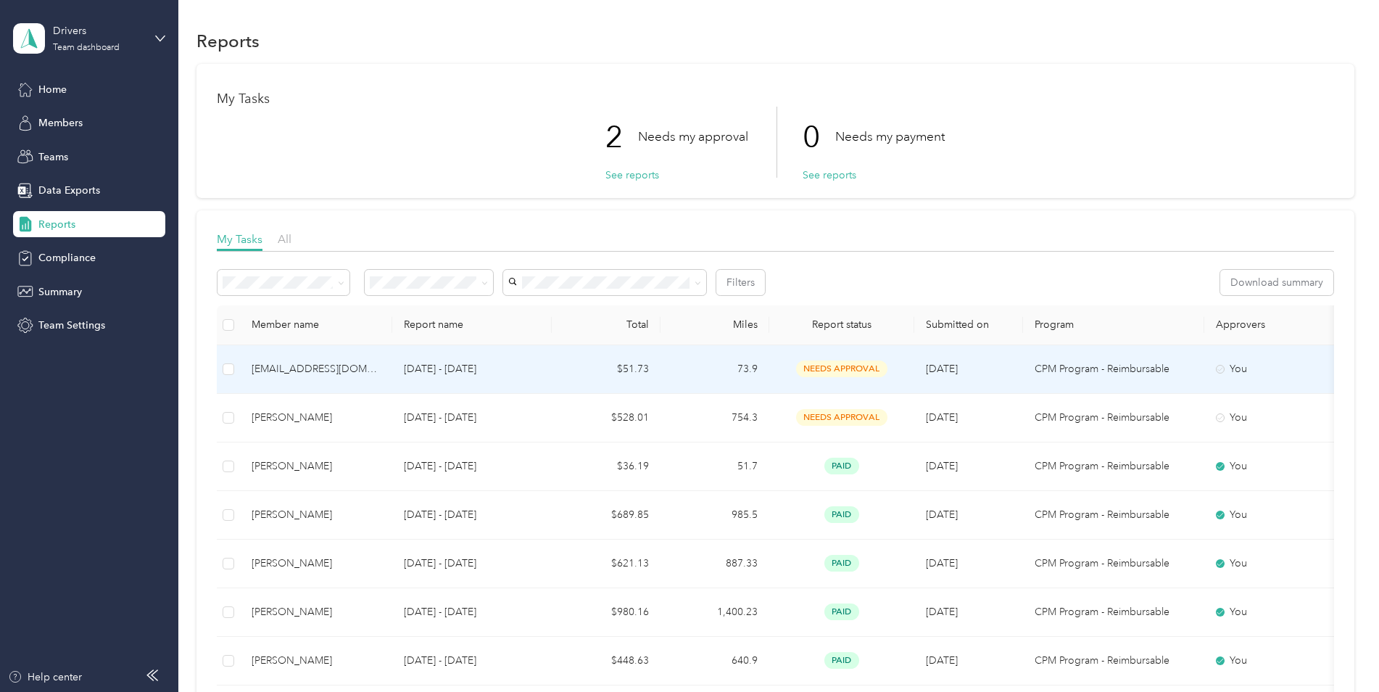
click at [518, 378] on td "[DATE] - [DATE]" at bounding box center [471, 369] width 159 height 49
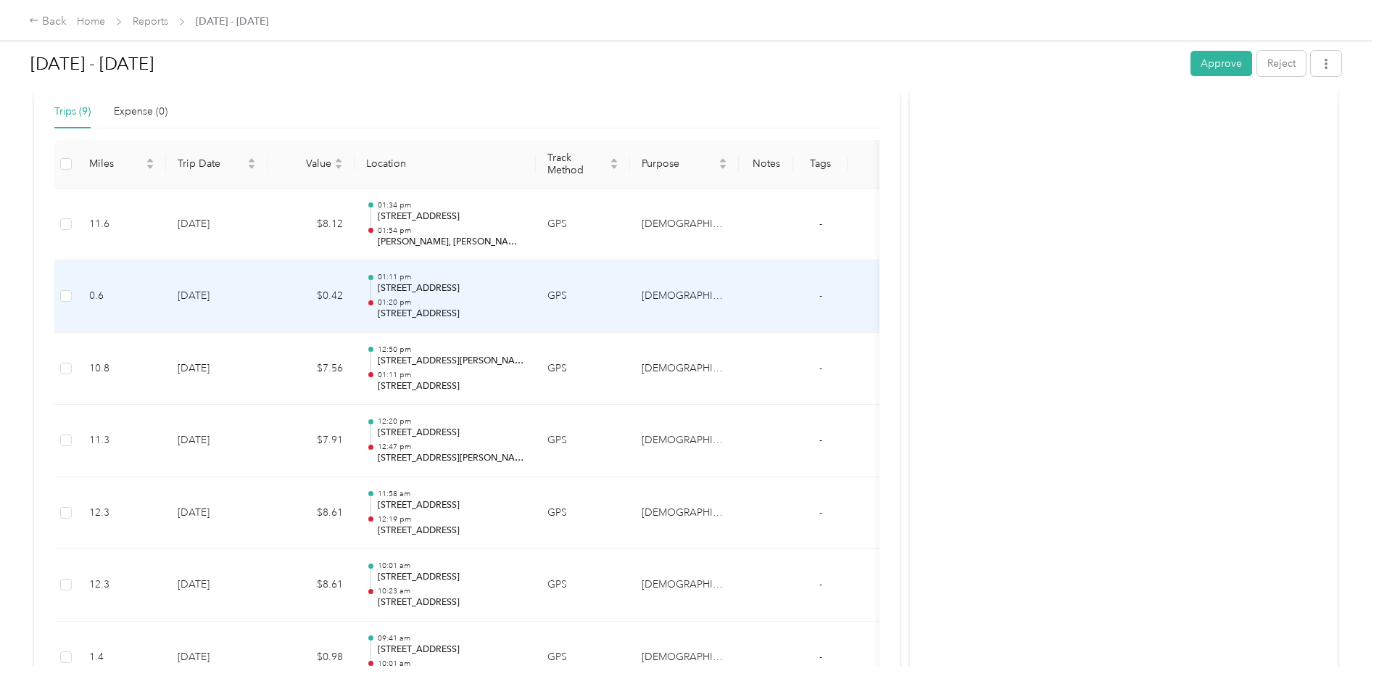
scroll to position [262, 0]
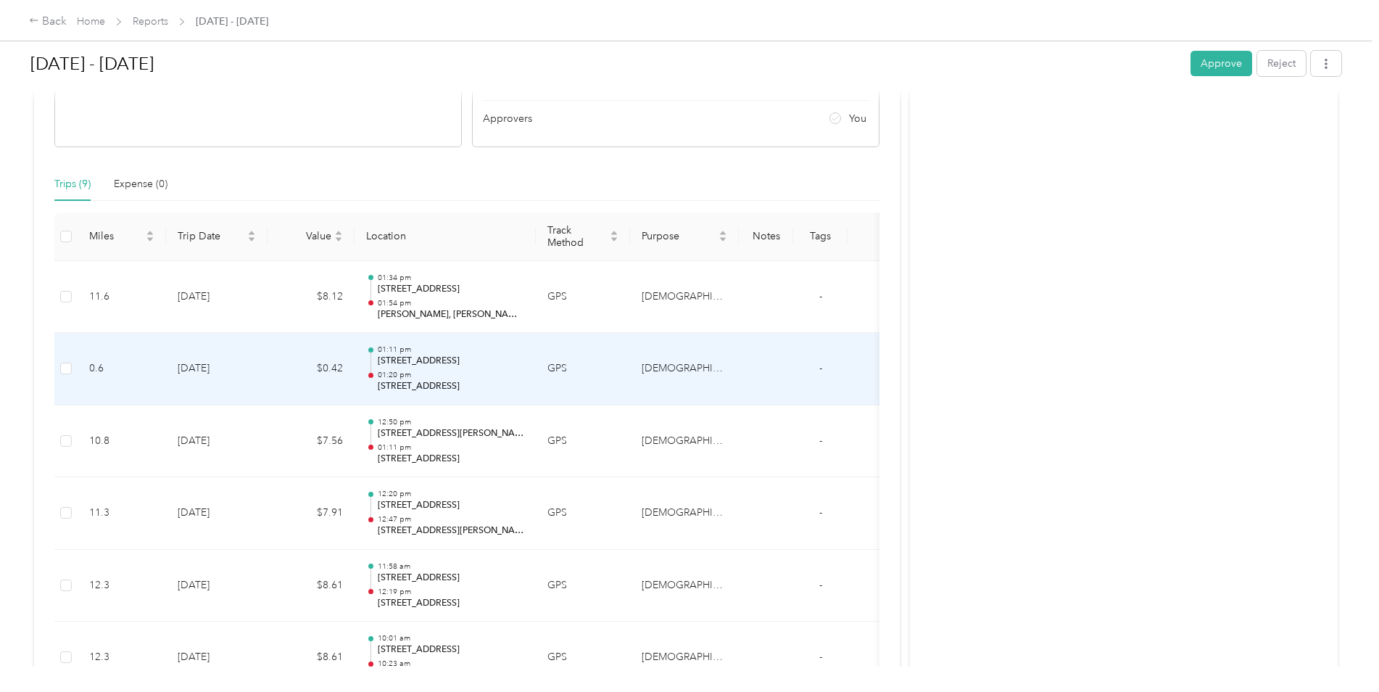
click at [483, 357] on p "111 W 3rd St, Oswego, NY 13126, USA" at bounding box center [451, 361] width 146 height 13
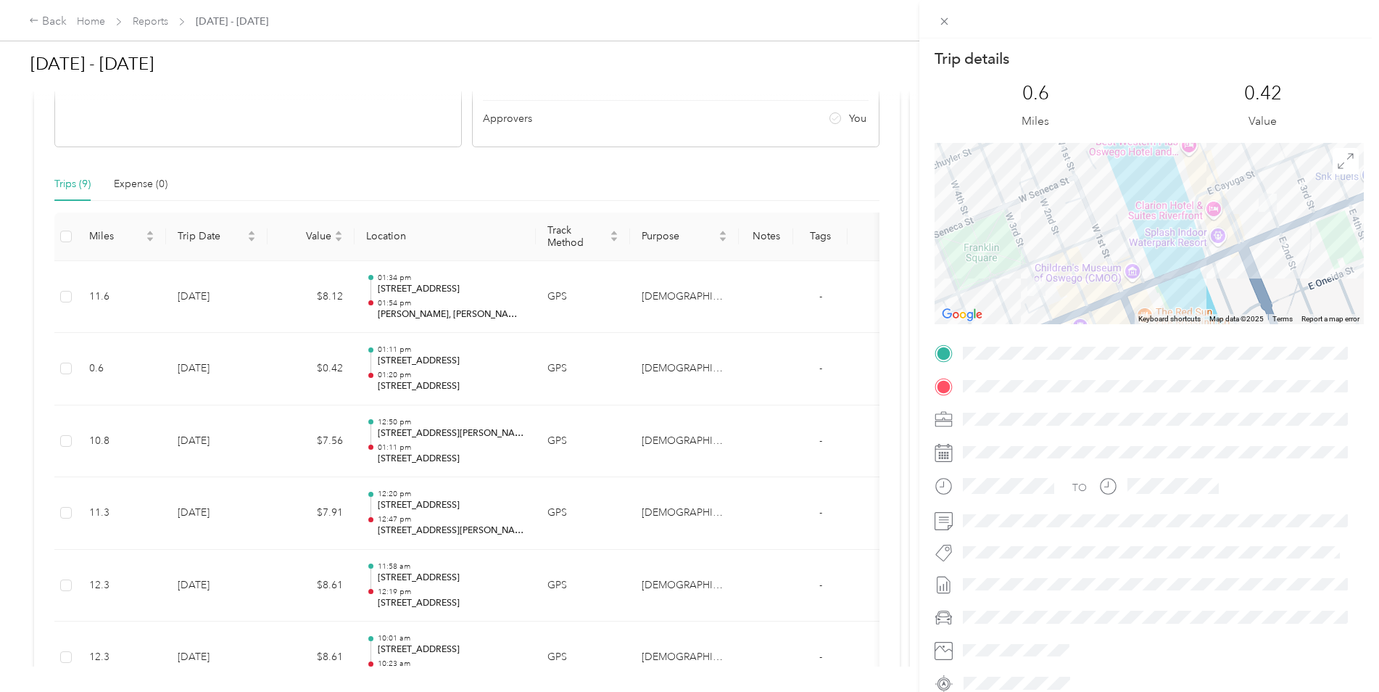
click at [407, 316] on div "Trip details This trip cannot be edited because it is either under review, appr…" at bounding box center [689, 346] width 1379 height 692
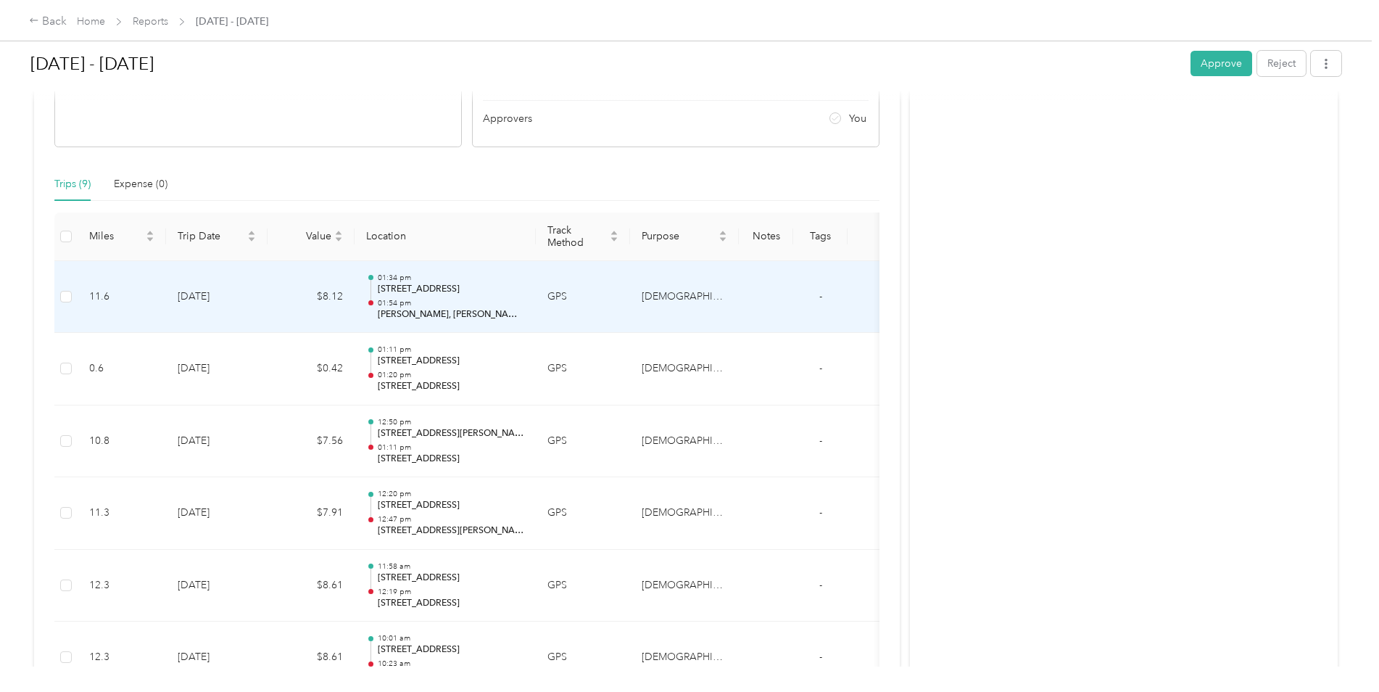
click at [407, 316] on p "Fulton Commons, Fulton, NY 13069, USA" at bounding box center [451, 314] width 146 height 13
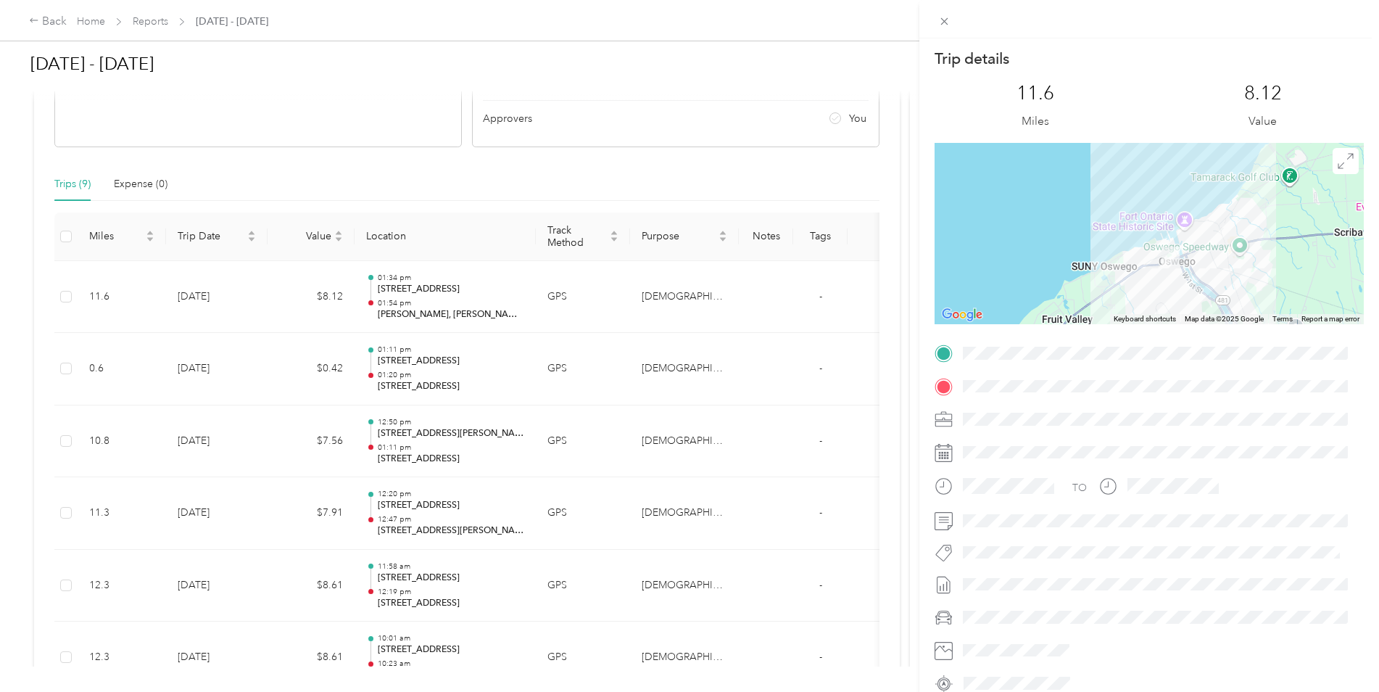
drag, startPoint x: 1248, startPoint y: 165, endPoint x: 1249, endPoint y: 318, distance: 152.3
click at [1249, 318] on div "Keyboard shortcuts Map Data Map data ©2025 Google Map data ©2025 Google 2 km Cl…" at bounding box center [1149, 233] width 429 height 181
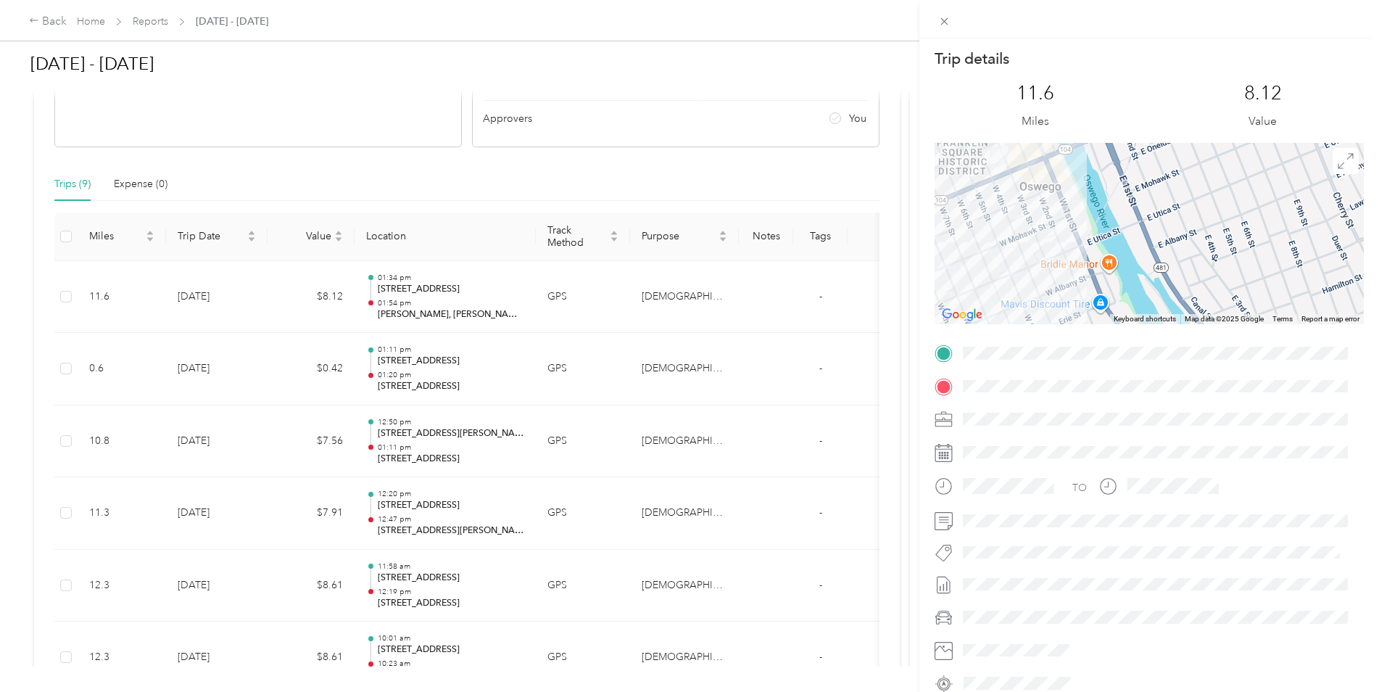
click at [423, 349] on div "Trip details This trip cannot be edited because it is either under review, appr…" at bounding box center [689, 346] width 1379 height 692
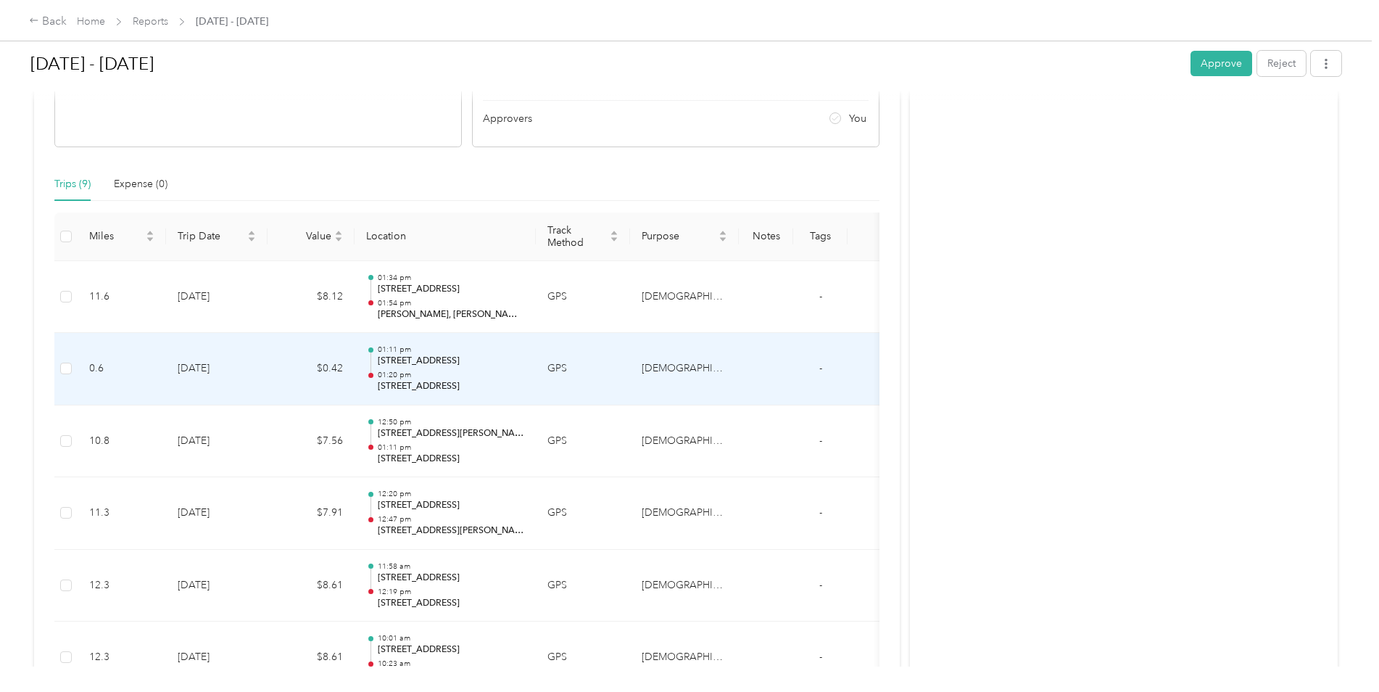
click at [423, 349] on p "01:11 pm" at bounding box center [451, 349] width 146 height 10
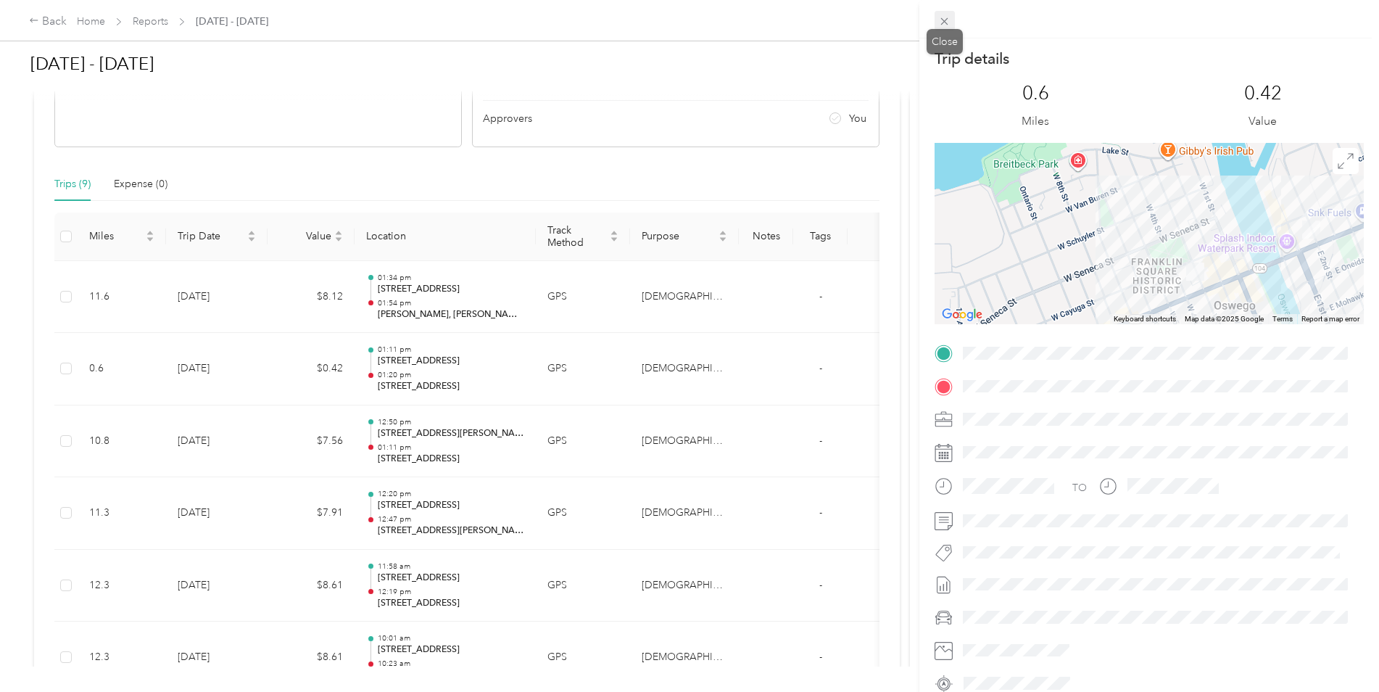
click at [943, 21] on icon at bounding box center [944, 21] width 12 height 12
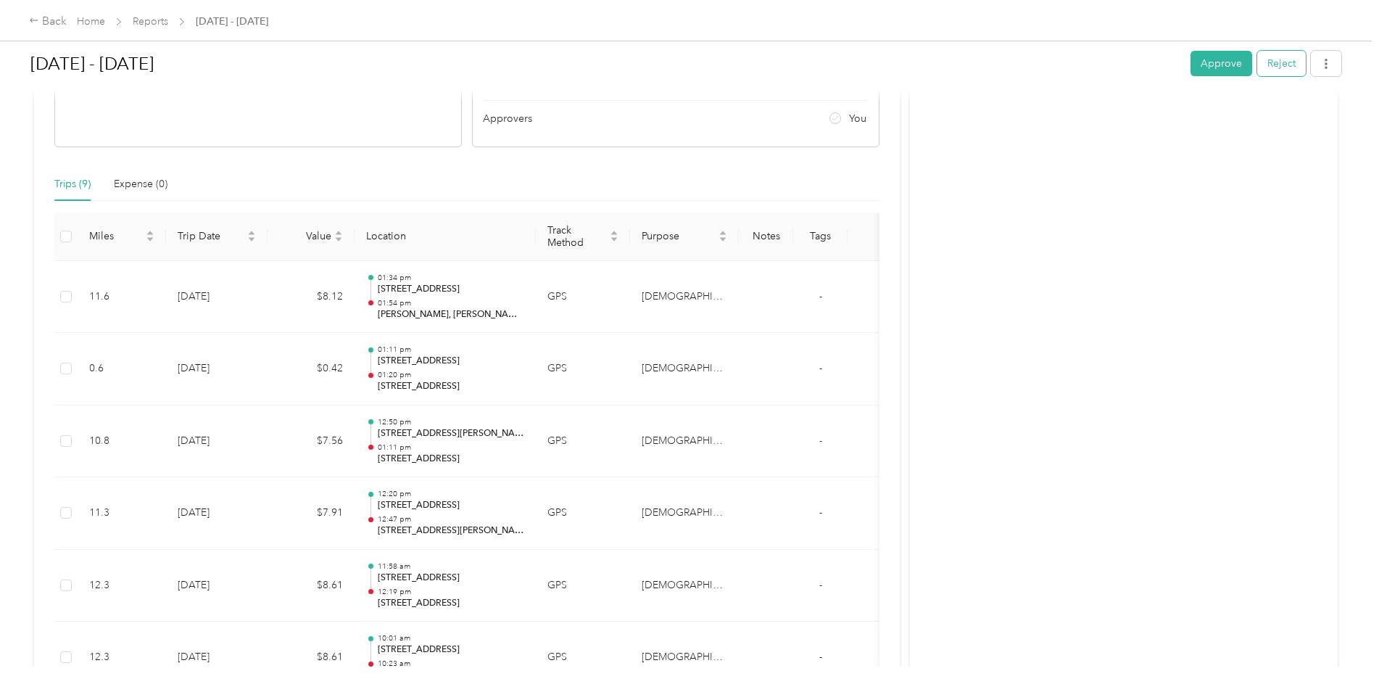
click at [1275, 59] on button "Reject" at bounding box center [1281, 63] width 49 height 25
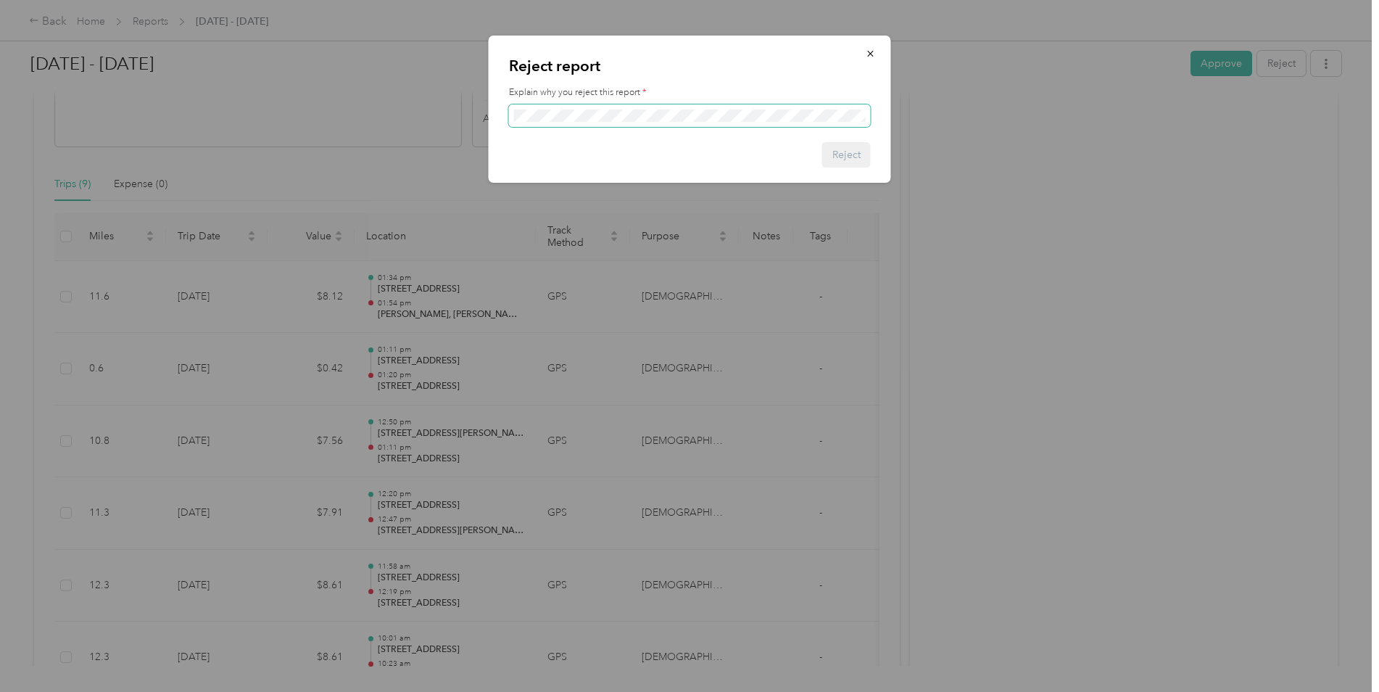
click at [780, 123] on span at bounding box center [690, 115] width 362 height 23
click at [771, 101] on div "Explain why you reject this report *" at bounding box center [690, 106] width 362 height 41
click at [769, 107] on span at bounding box center [690, 115] width 362 height 23
click at [847, 149] on button "Reject" at bounding box center [846, 154] width 49 height 25
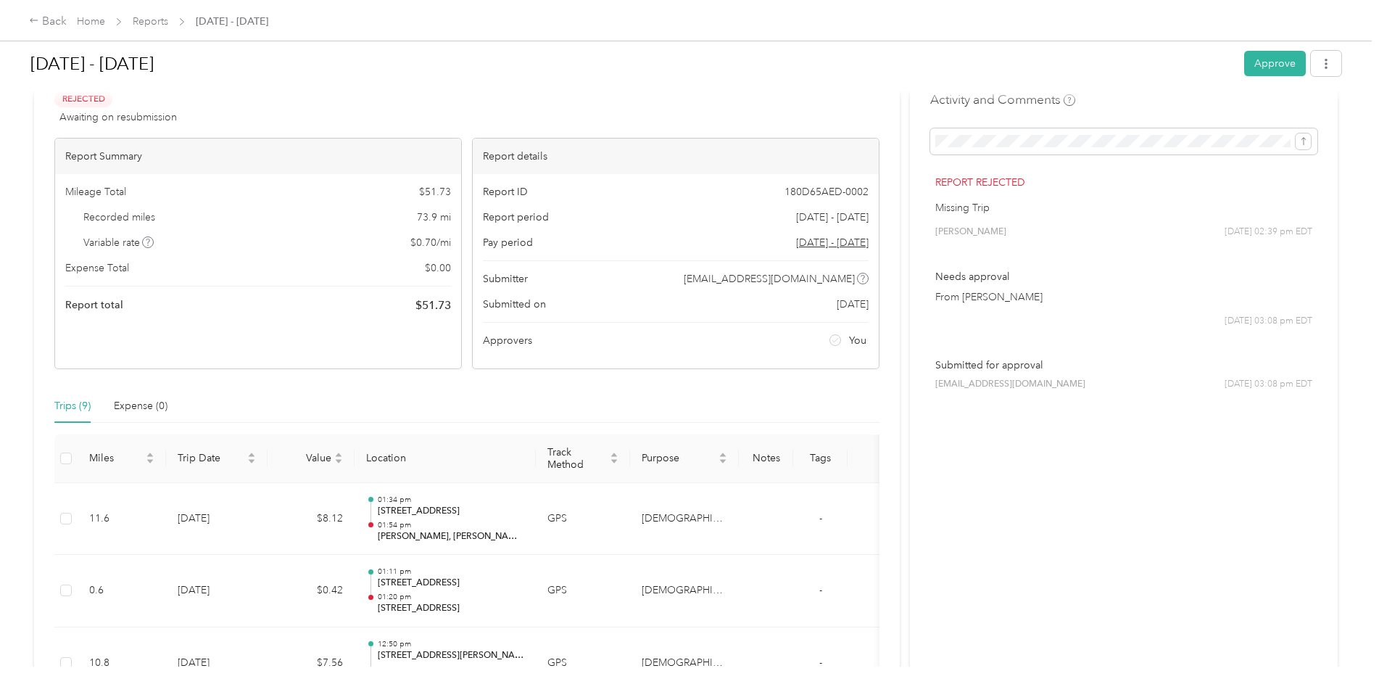
scroll to position [0, 0]
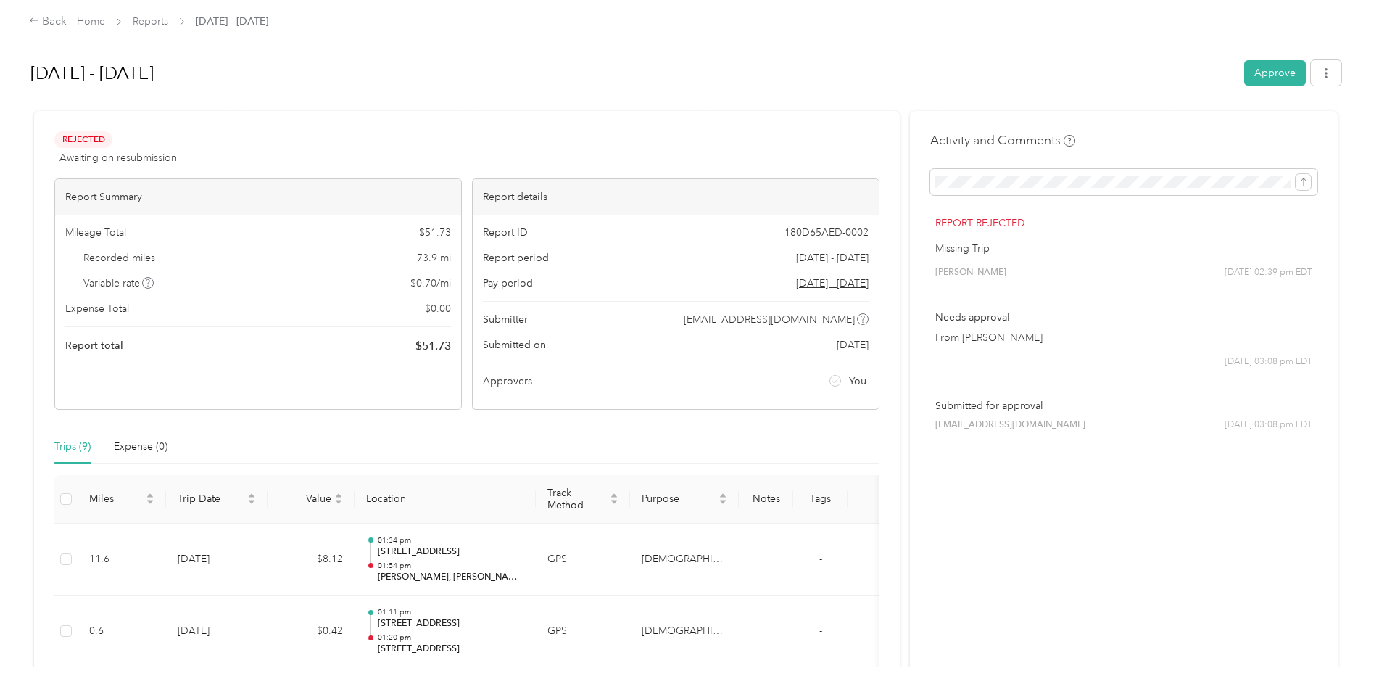
click at [155, 28] on span "Reports" at bounding box center [151, 21] width 36 height 15
click at [150, 28] on link "Reports" at bounding box center [151, 21] width 36 height 12
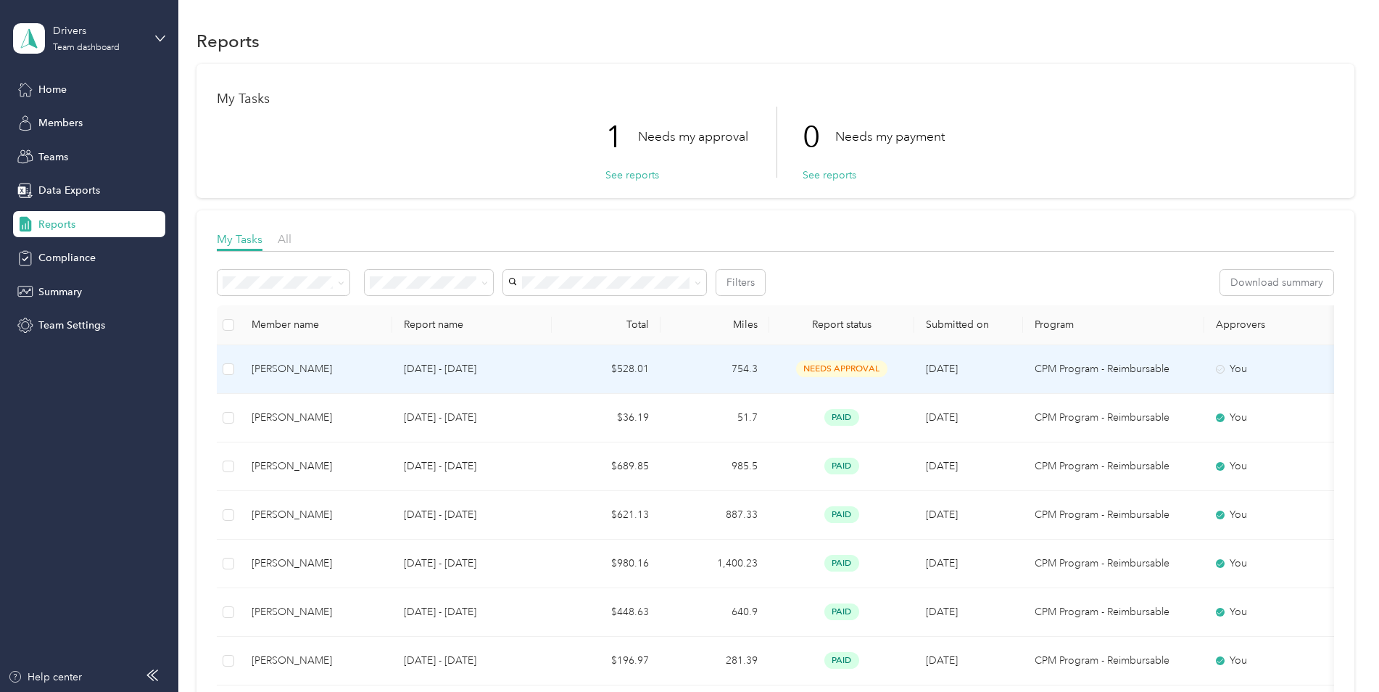
click at [661, 376] on td "754.3" at bounding box center [714, 369] width 109 height 49
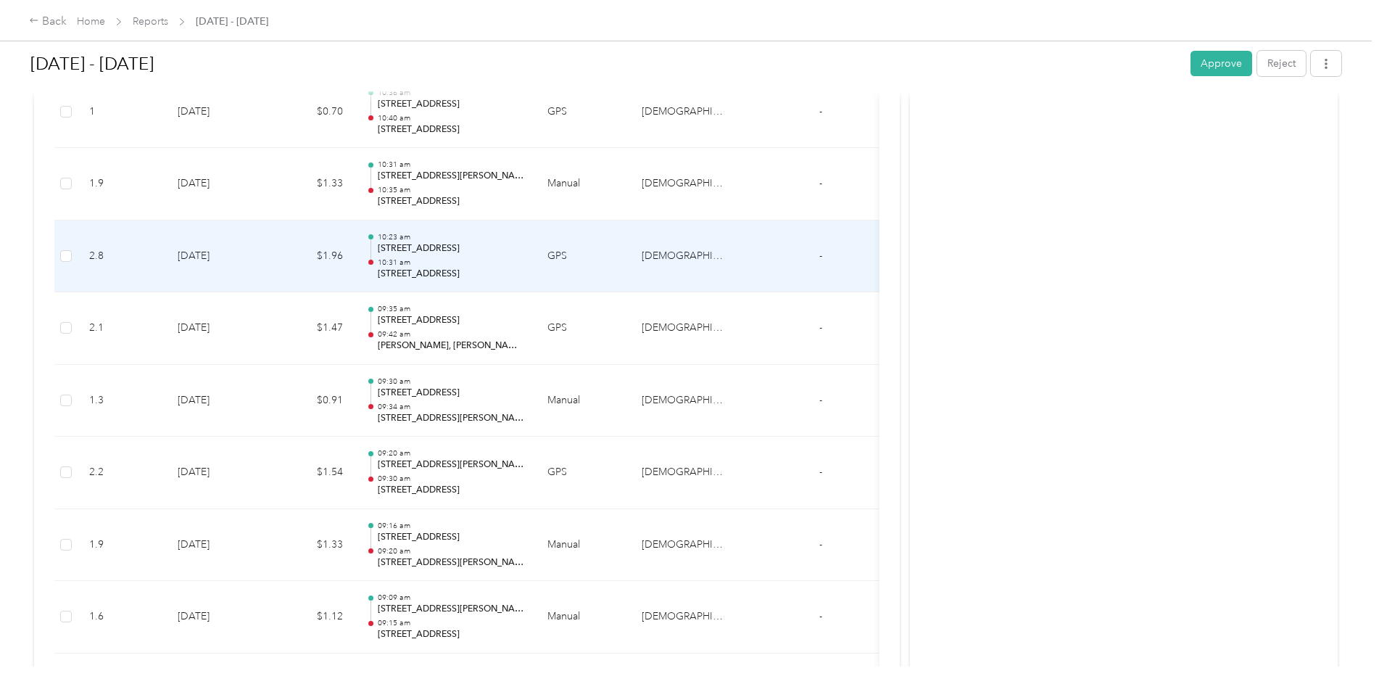
scroll to position [6317, 0]
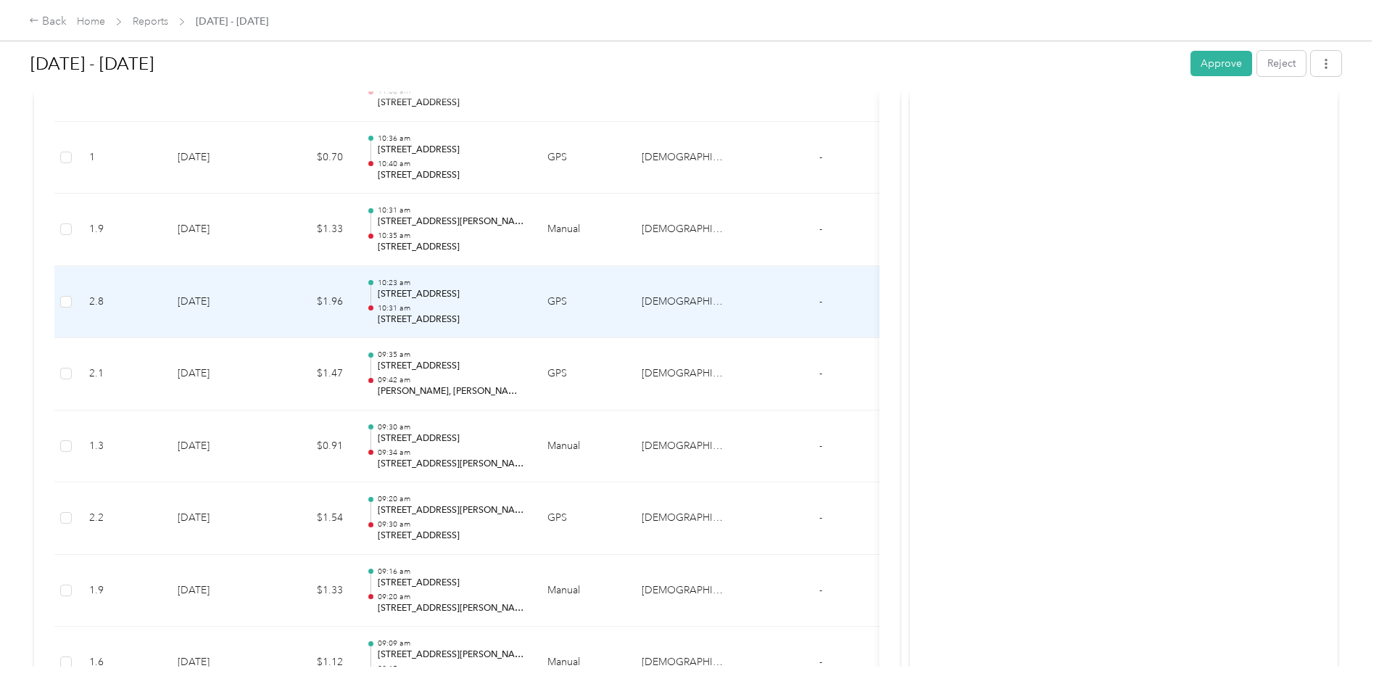
click at [437, 330] on td "10:23 am 810 W Broadway, Fulton, NY 13069, USA 10:31 am 947 S 1st St, Fulton, N…" at bounding box center [445, 302] width 181 height 72
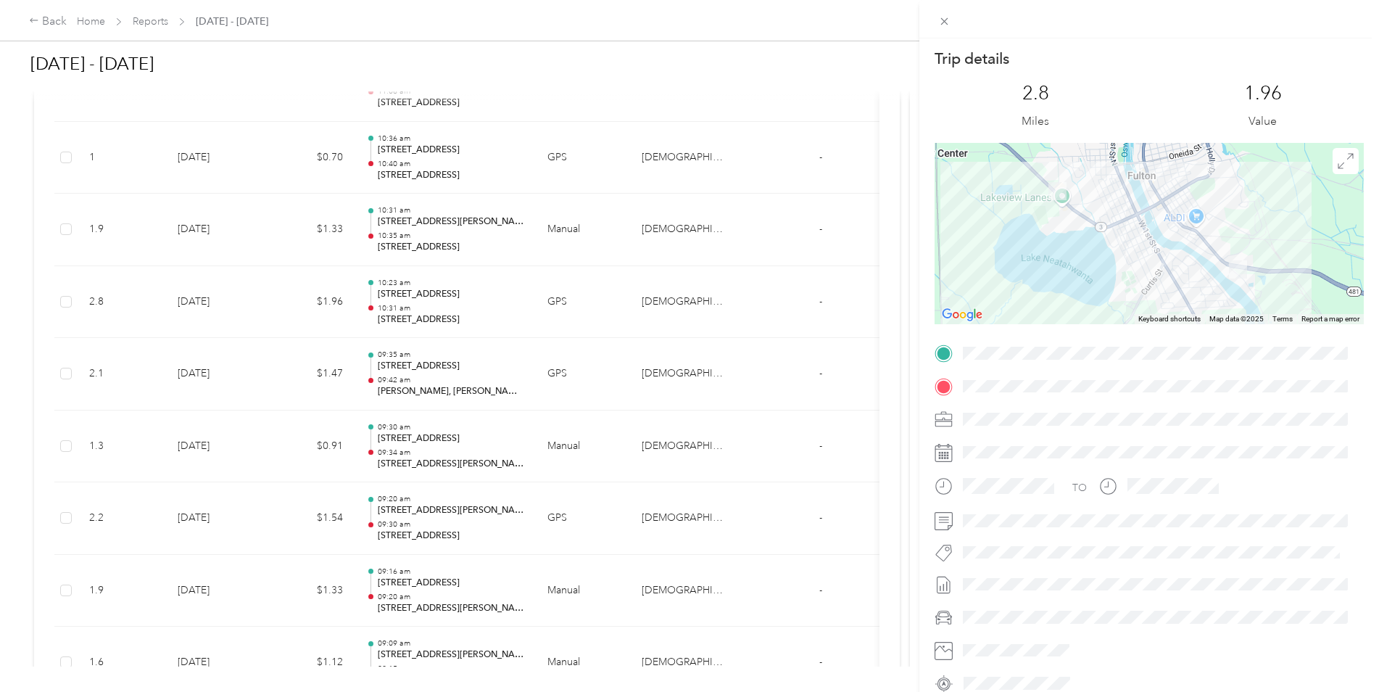
click at [465, 239] on div "Trip details This trip cannot be edited because it is either under review, appr…" at bounding box center [689, 346] width 1379 height 692
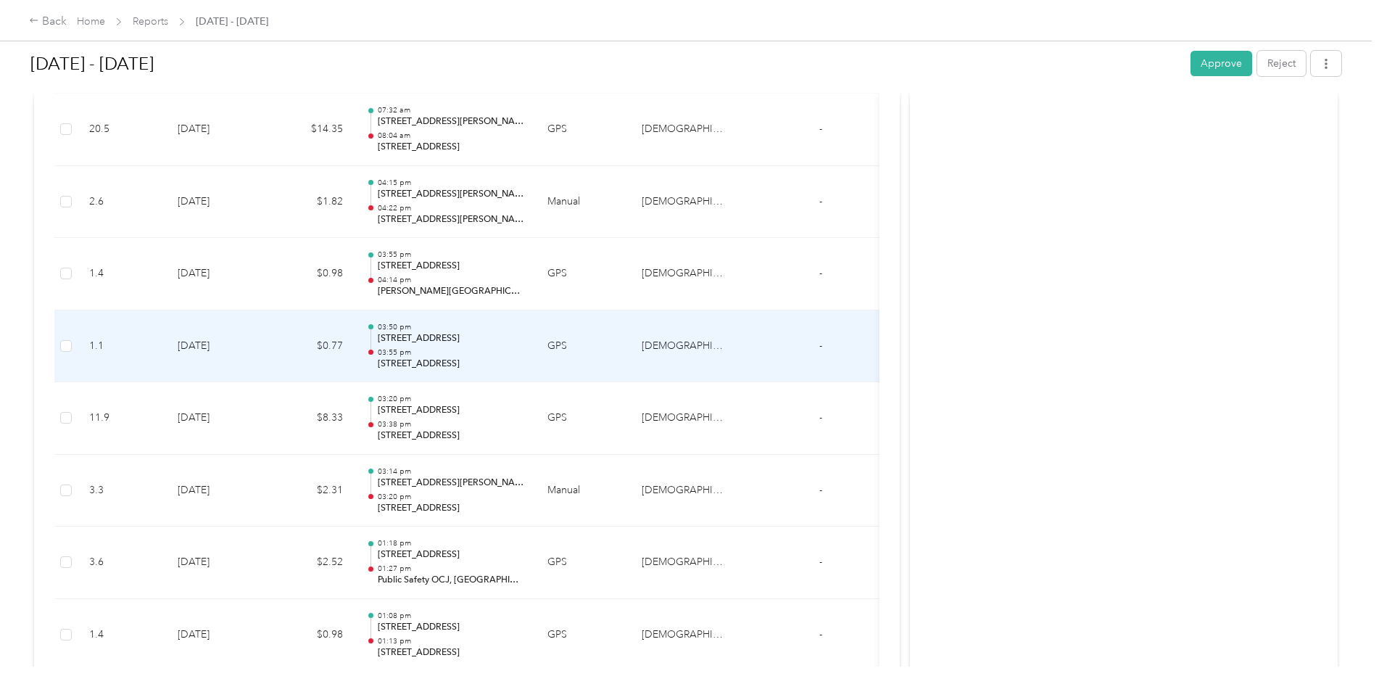
scroll to position [5519, 0]
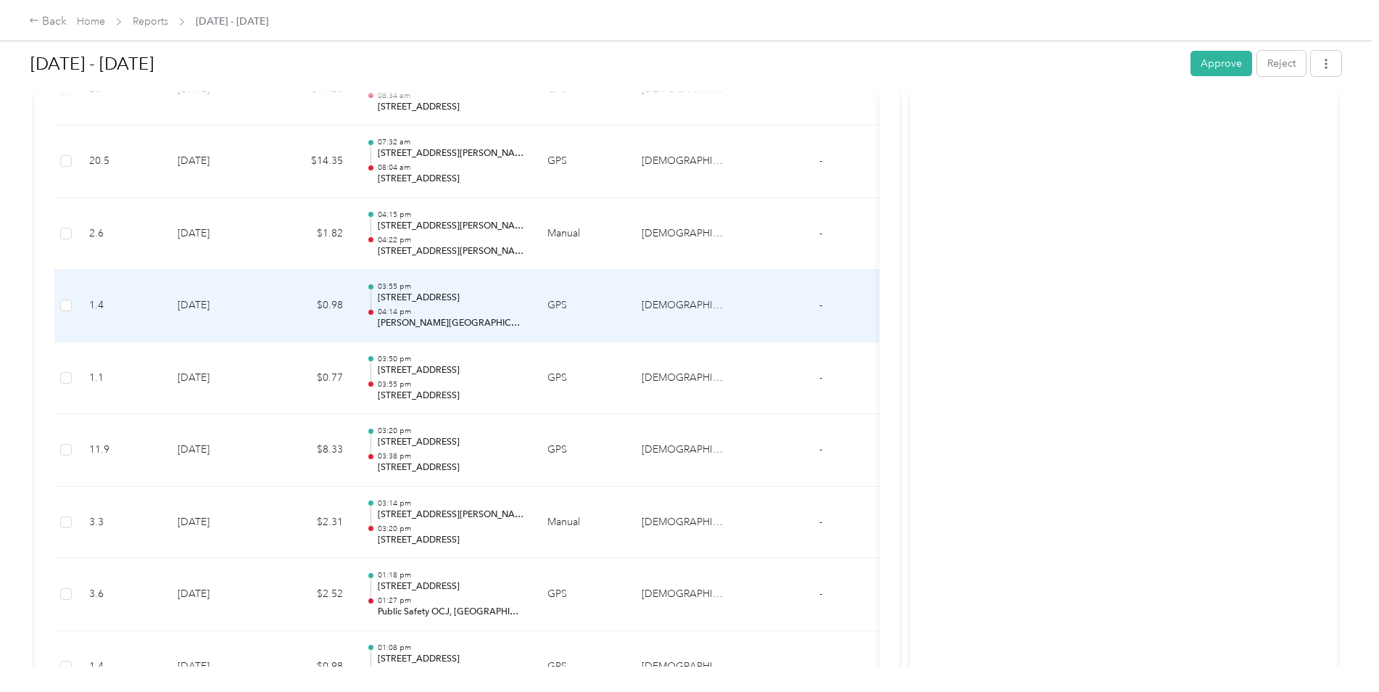
click at [508, 304] on p "115 Oneida St, Fulton, NY 13069, USA" at bounding box center [451, 297] width 146 height 13
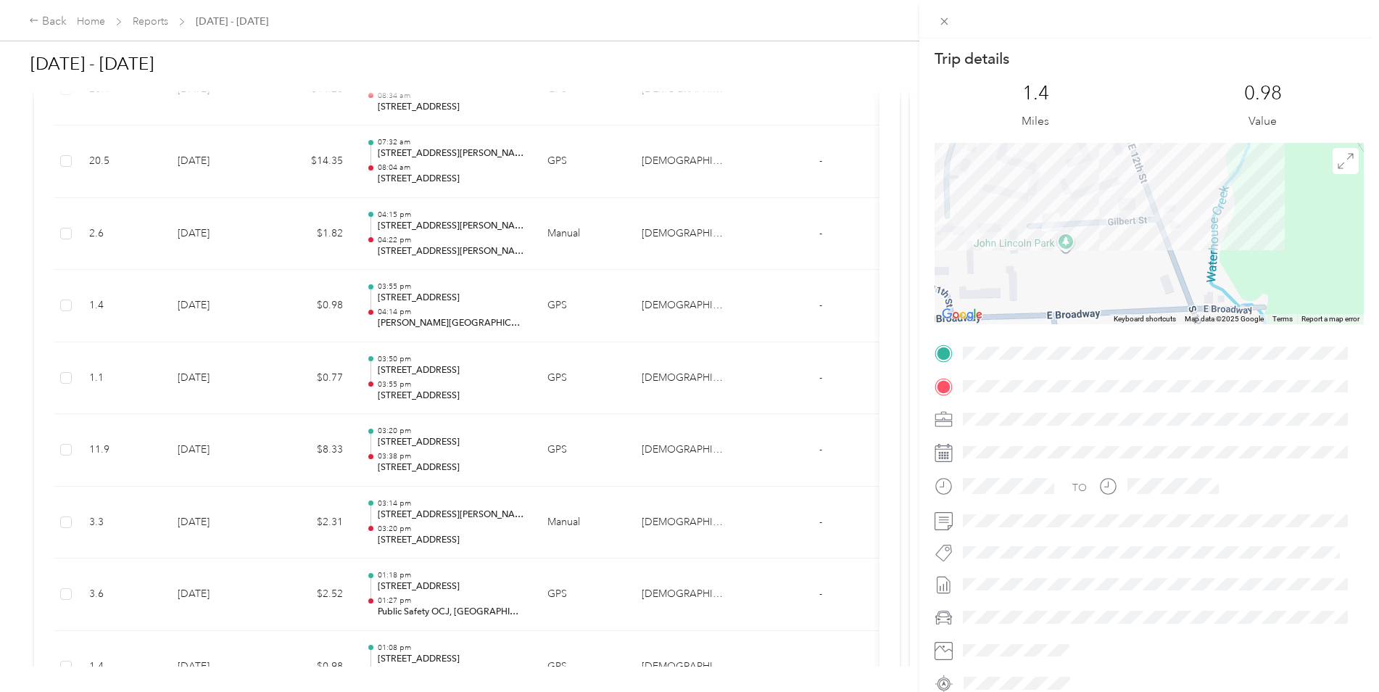
click at [434, 202] on div "Trip details This trip cannot be edited because it is either under review, appr…" at bounding box center [689, 346] width 1379 height 692
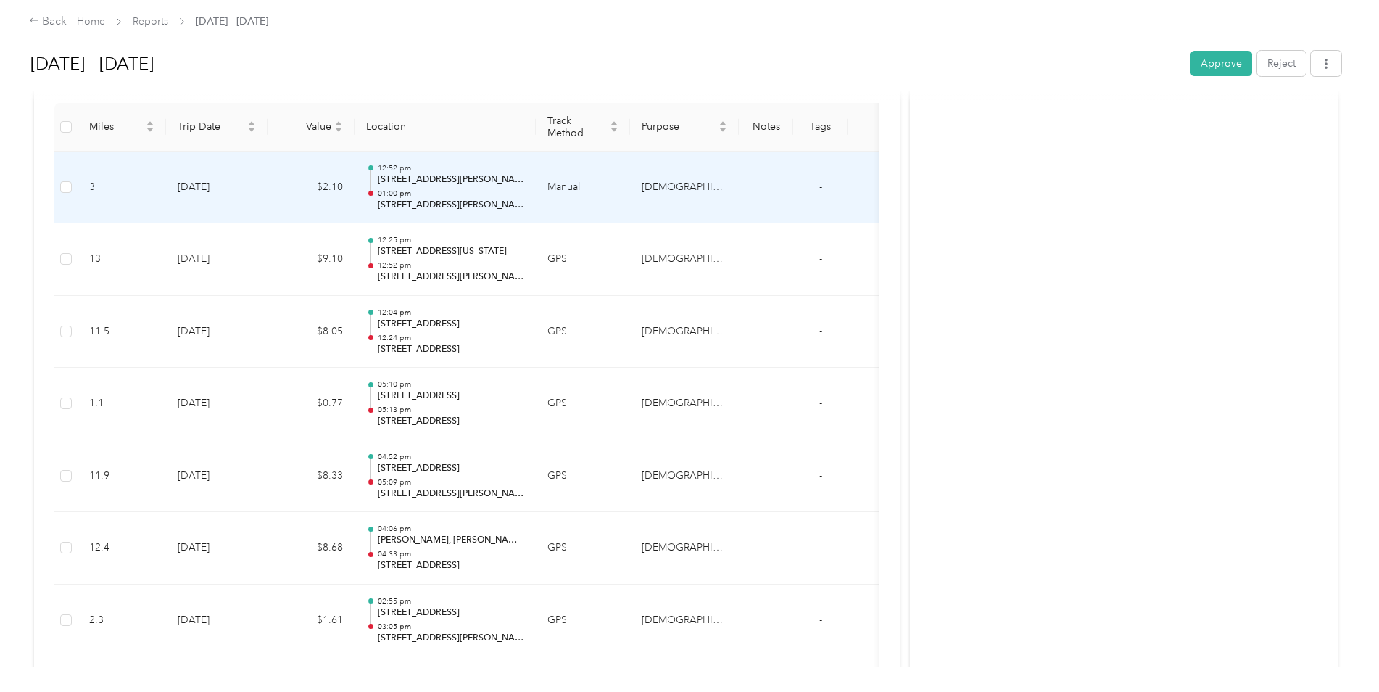
scroll to position [299, 0]
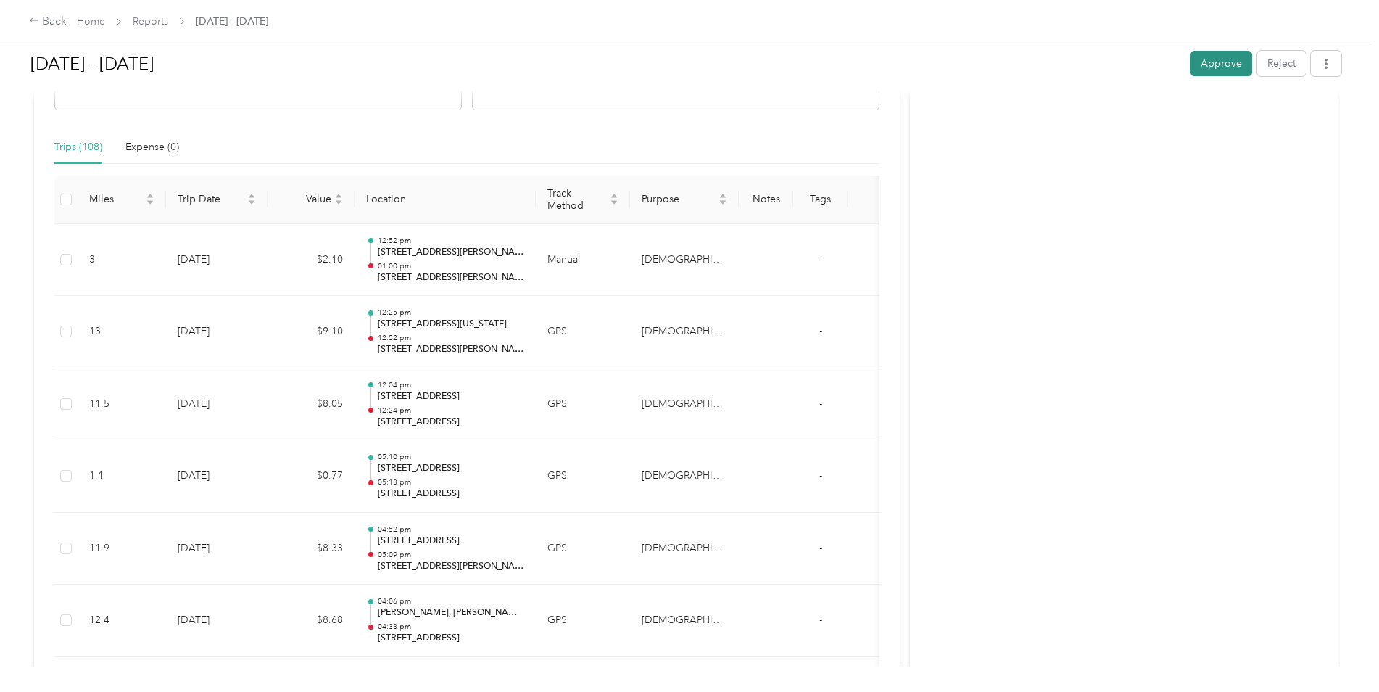
click at [1209, 72] on button "Approve" at bounding box center [1221, 63] width 62 height 25
click at [157, 23] on link "Reports" at bounding box center [151, 21] width 36 height 12
